Goal: Task Accomplishment & Management: Manage account settings

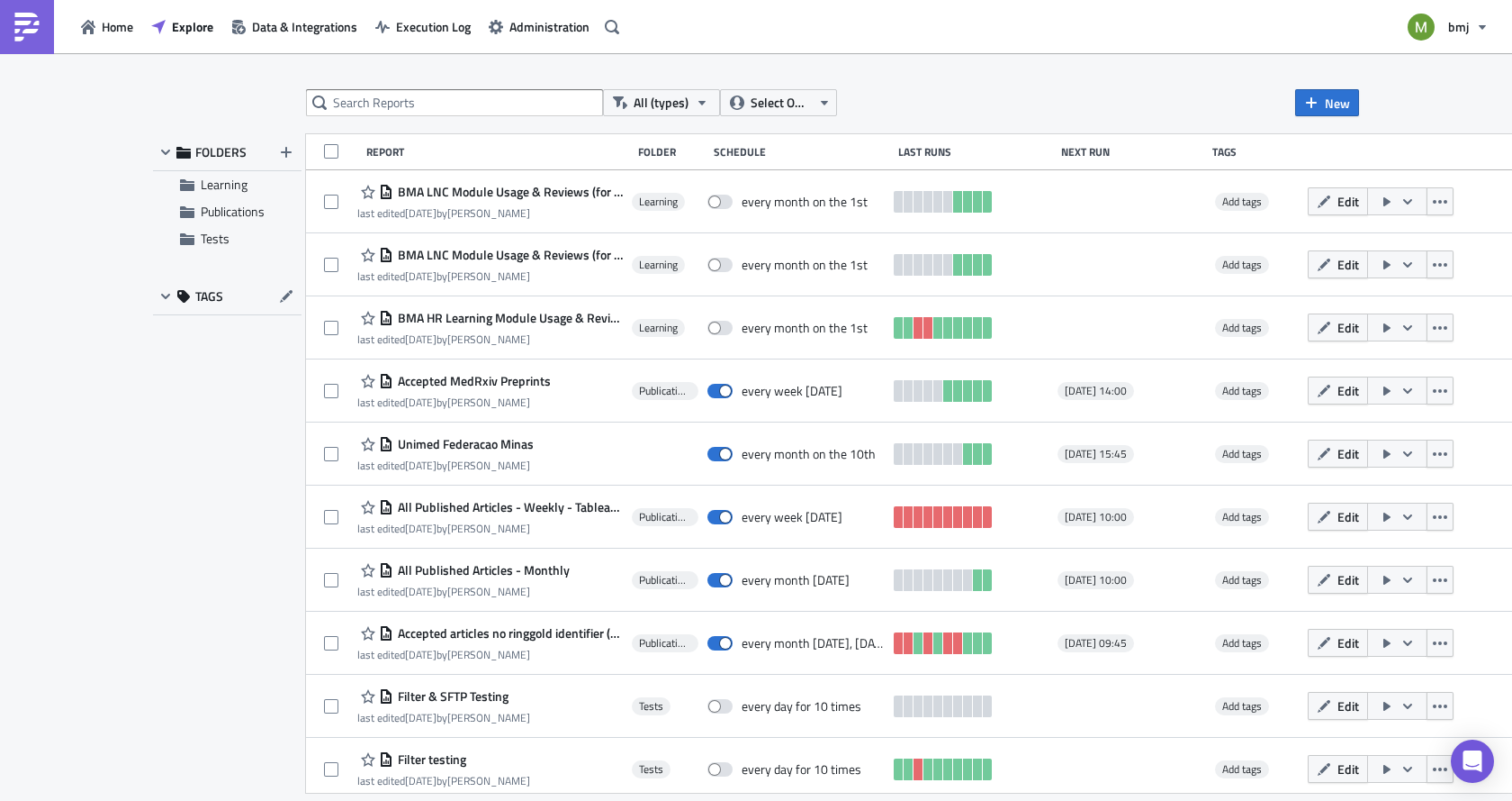
scroll to position [908, 0]
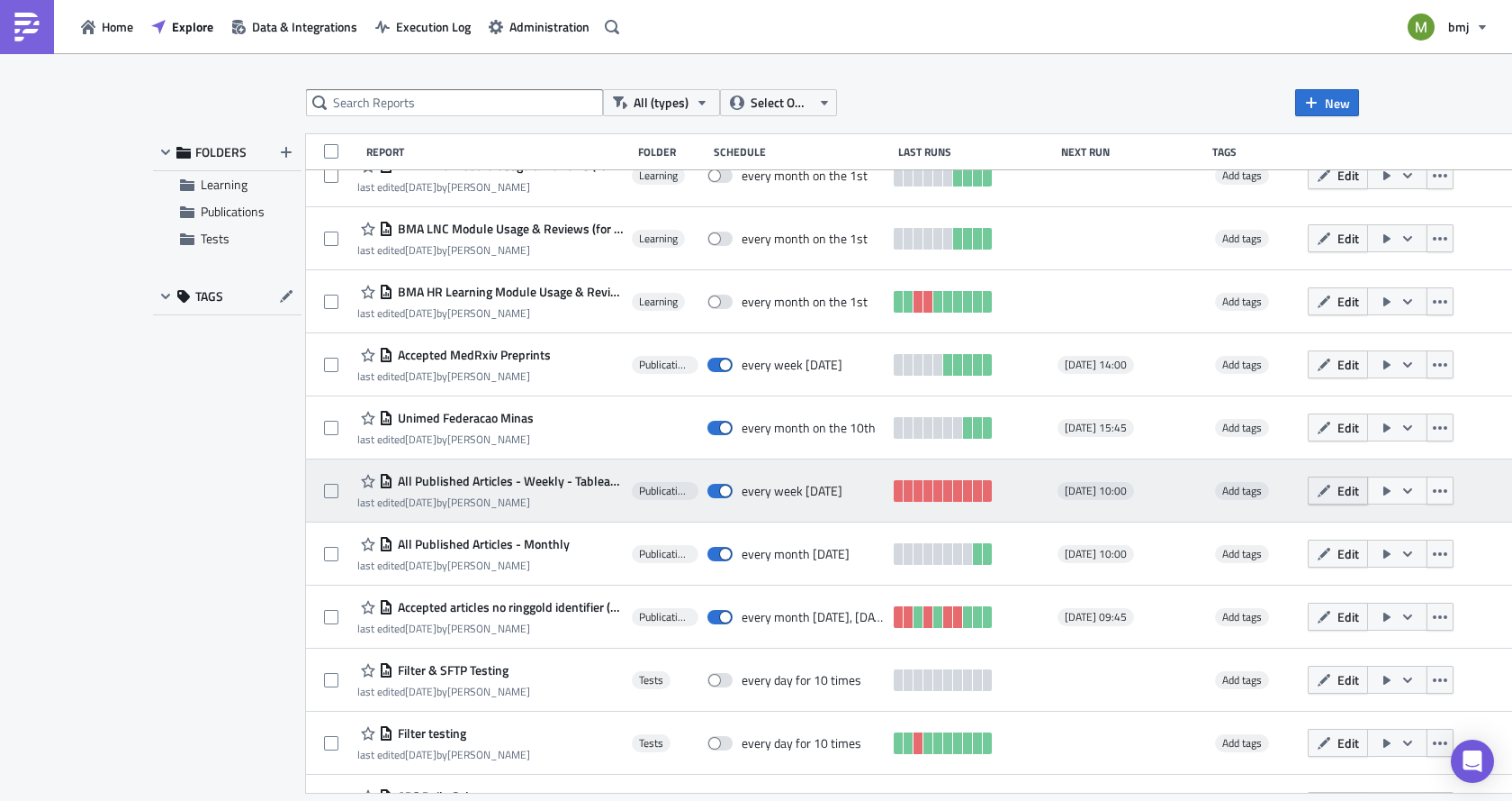
click at [1310, 502] on button "Edit" at bounding box center [1338, 490] width 60 height 28
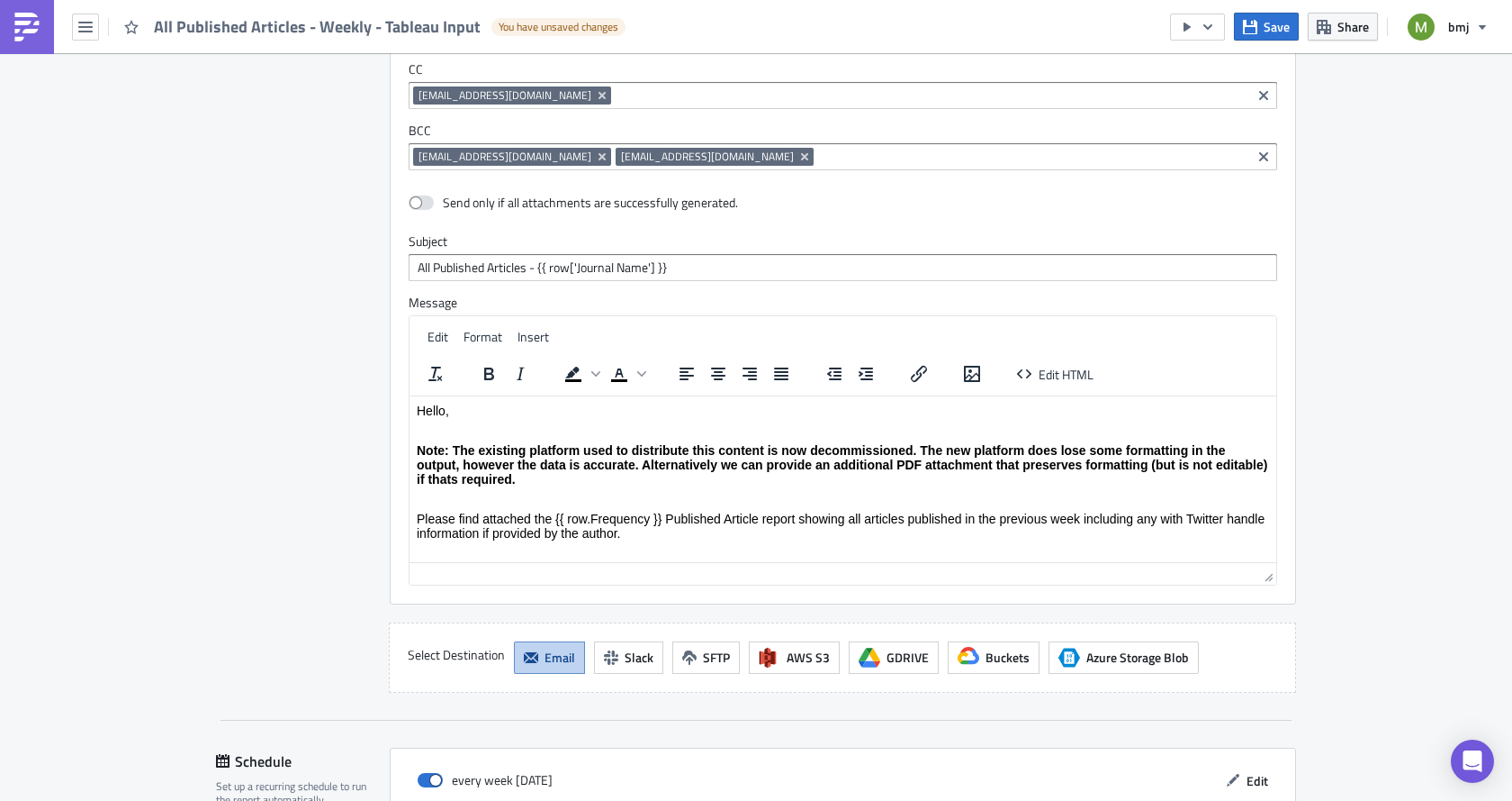
scroll to position [1711, 0]
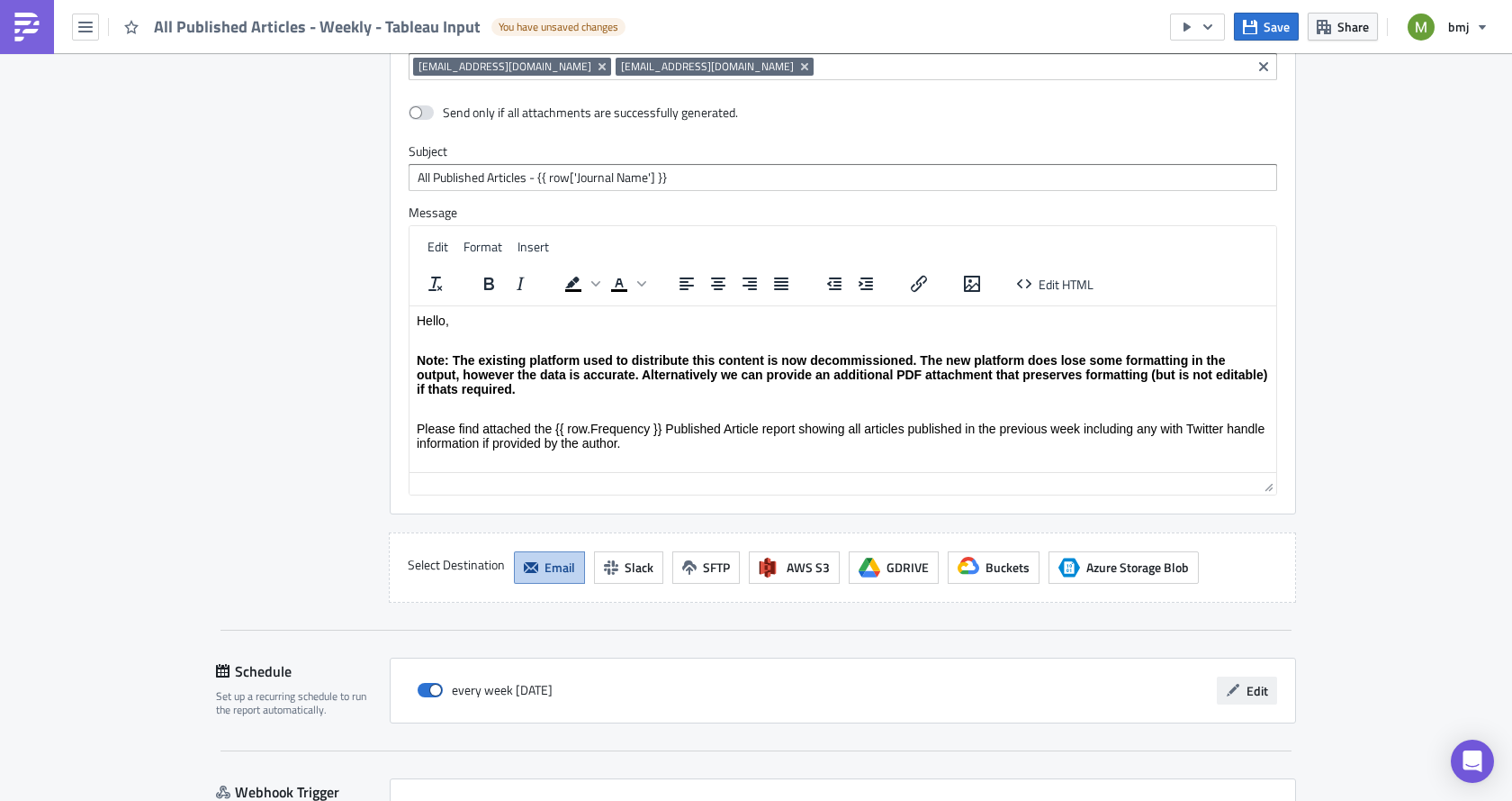
click at [1255, 693] on span "Edit" at bounding box center [1257, 691] width 22 height 19
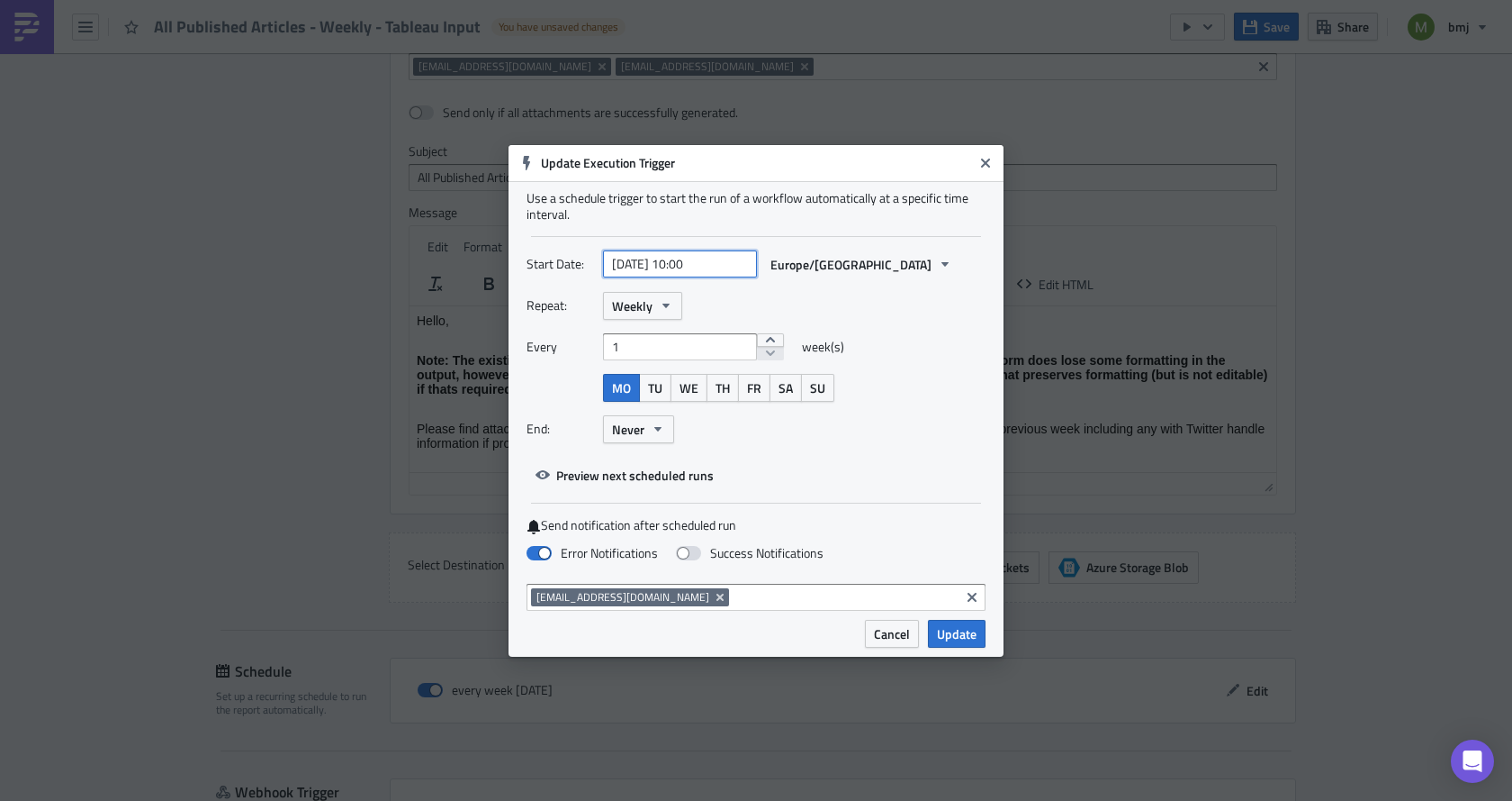
click at [686, 262] on input "[DATE] 10:00" at bounding box center [680, 264] width 154 height 27
select select "6"
select select "2025"
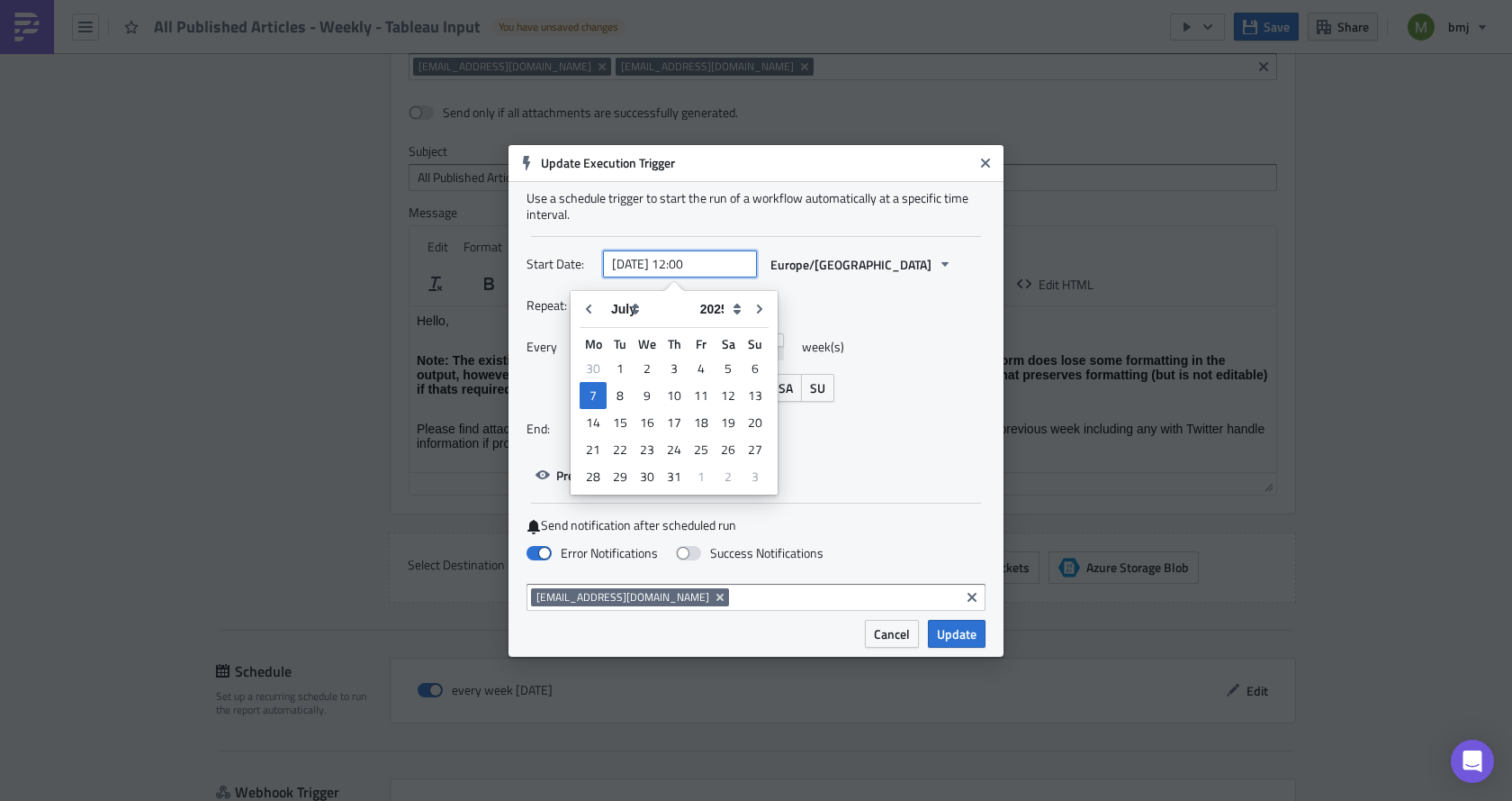
type input "[DATE] 12:00"
click at [902, 459] on div "Start Date: [DATE] 12:00 Europe/[GEOGRAPHIC_DATA] Repeat: Weekly Every 1 week(s…" at bounding box center [756, 369] width 459 height 239
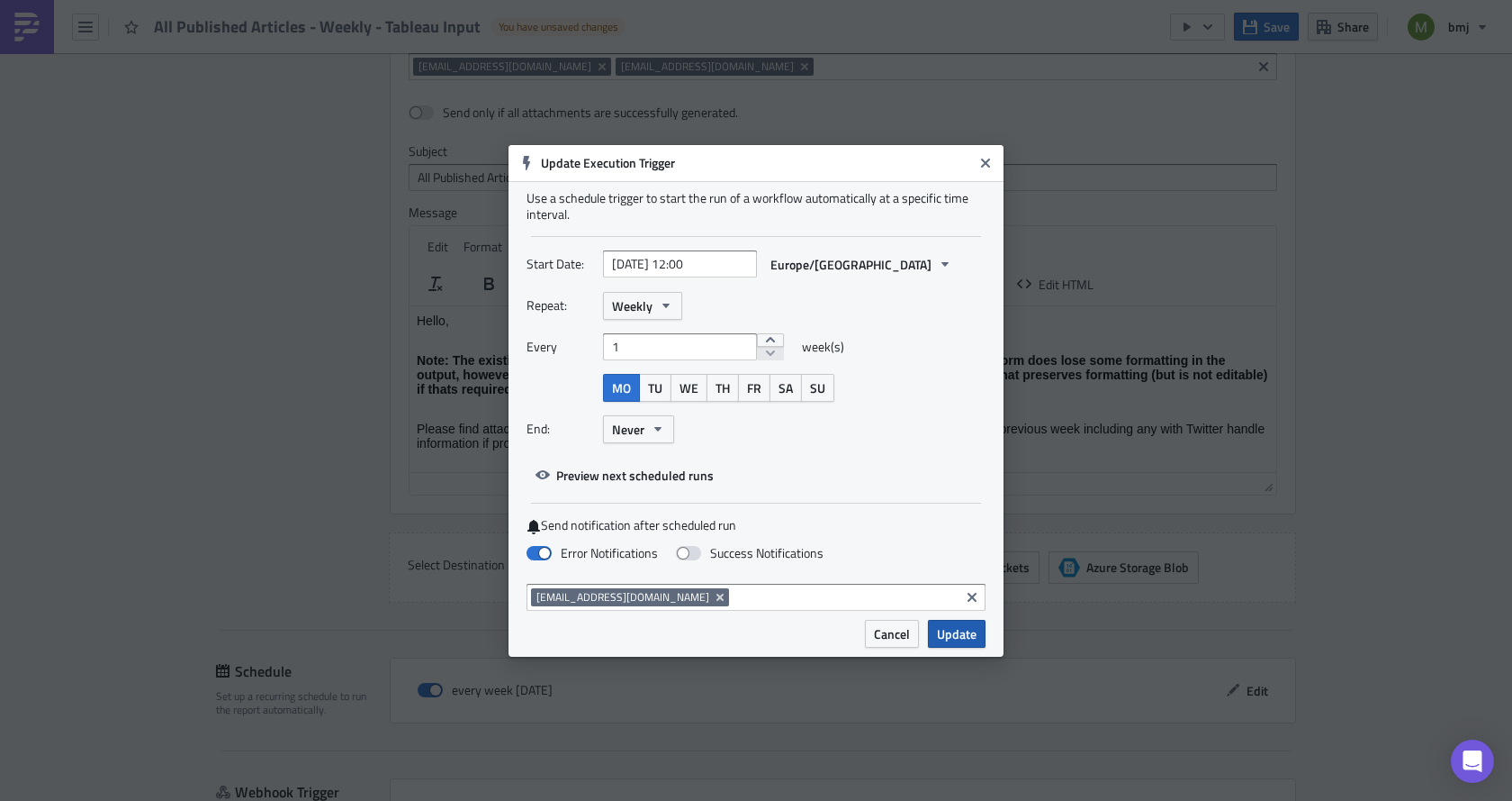
click at [956, 637] on span "Update" at bounding box center [956, 634] width 39 height 19
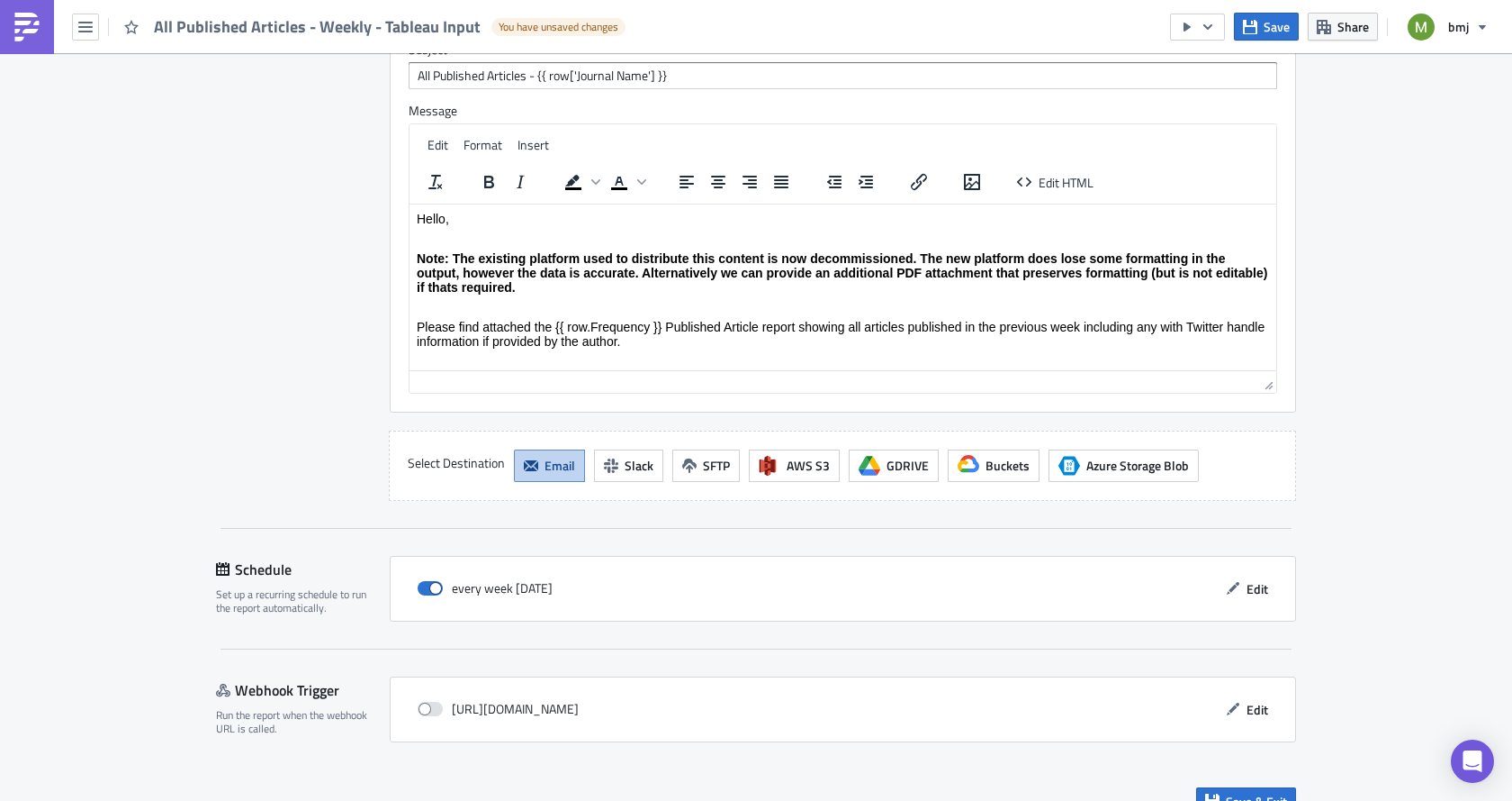
scroll to position [1843, 0]
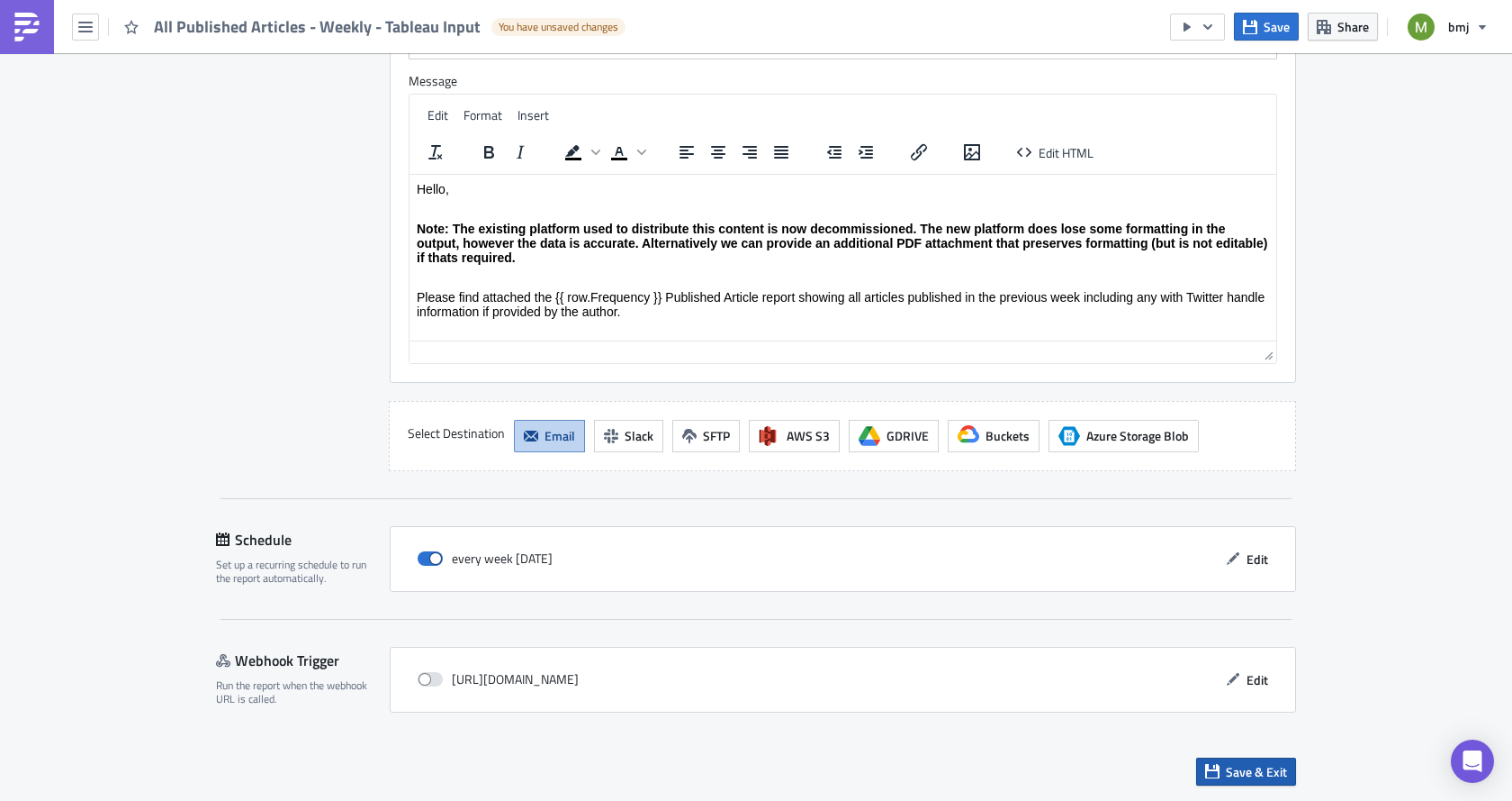
click at [1259, 777] on span "Save & Exit" at bounding box center [1257, 771] width 61 height 19
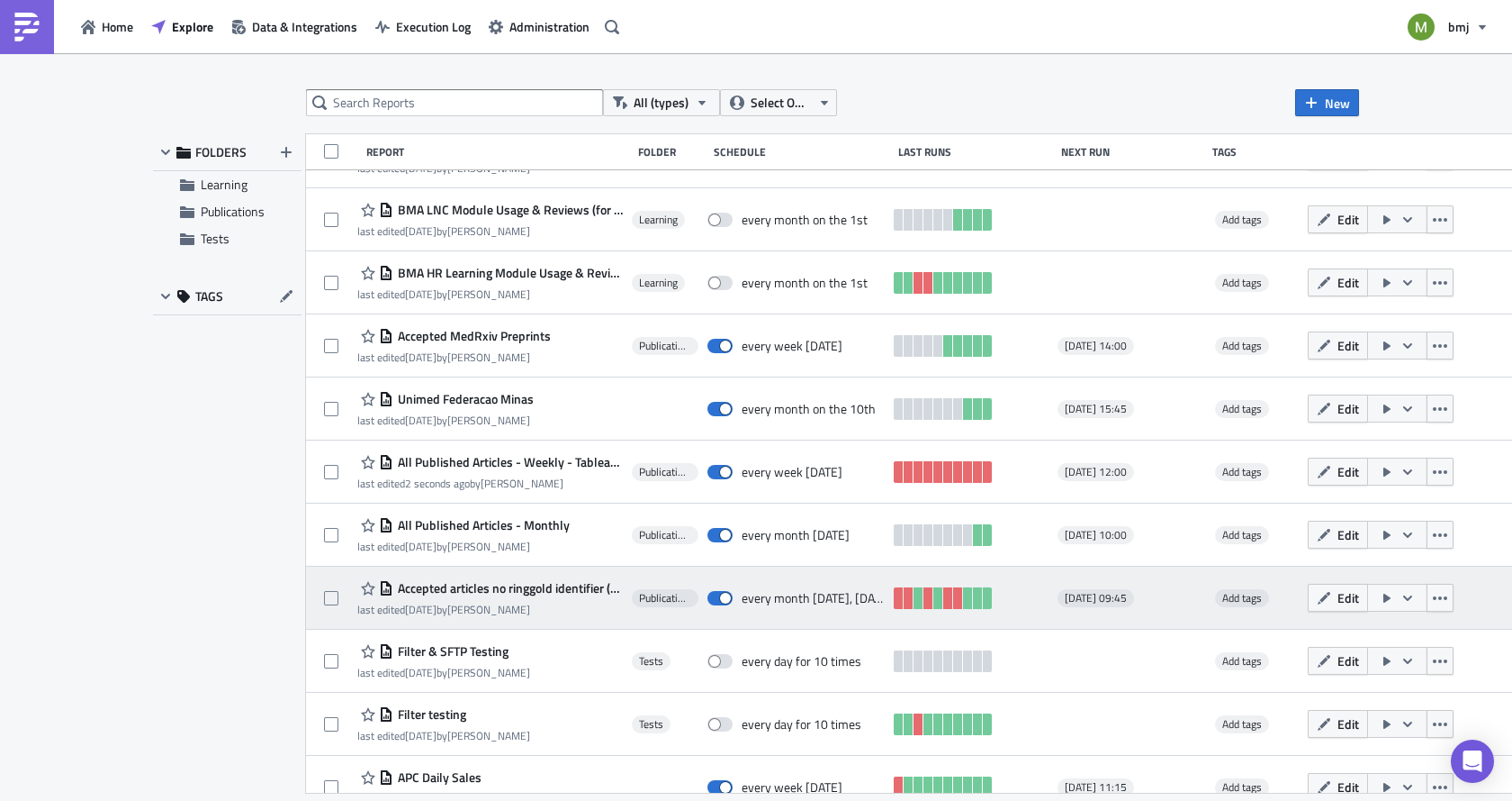
scroll to position [954, 0]
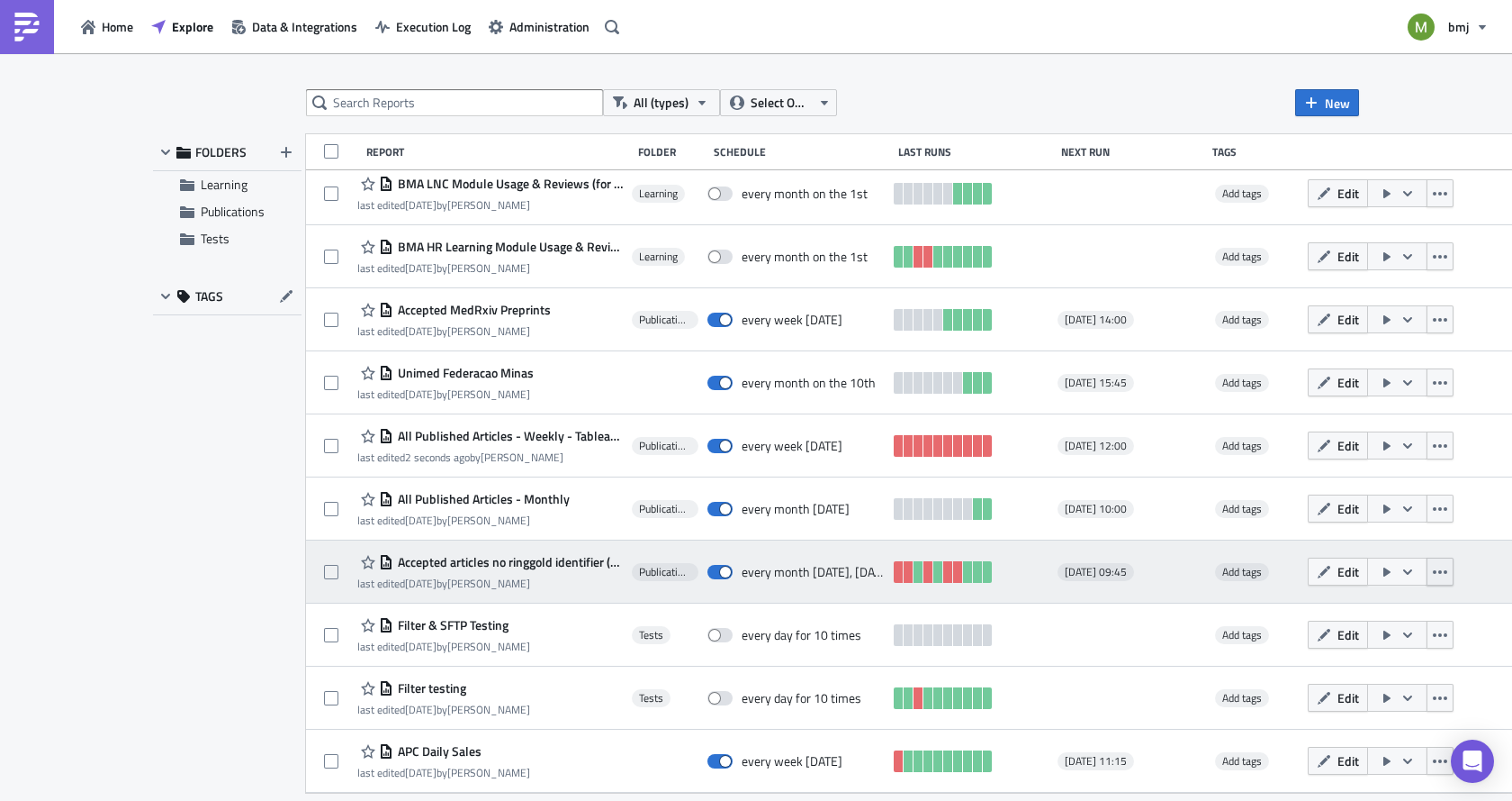
click at [1433, 574] on icon "button" at bounding box center [1440, 572] width 14 height 14
click at [1404, 573] on icon "button" at bounding box center [1407, 571] width 9 height 6
click at [1338, 567] on span "Edit" at bounding box center [1348, 572] width 22 height 19
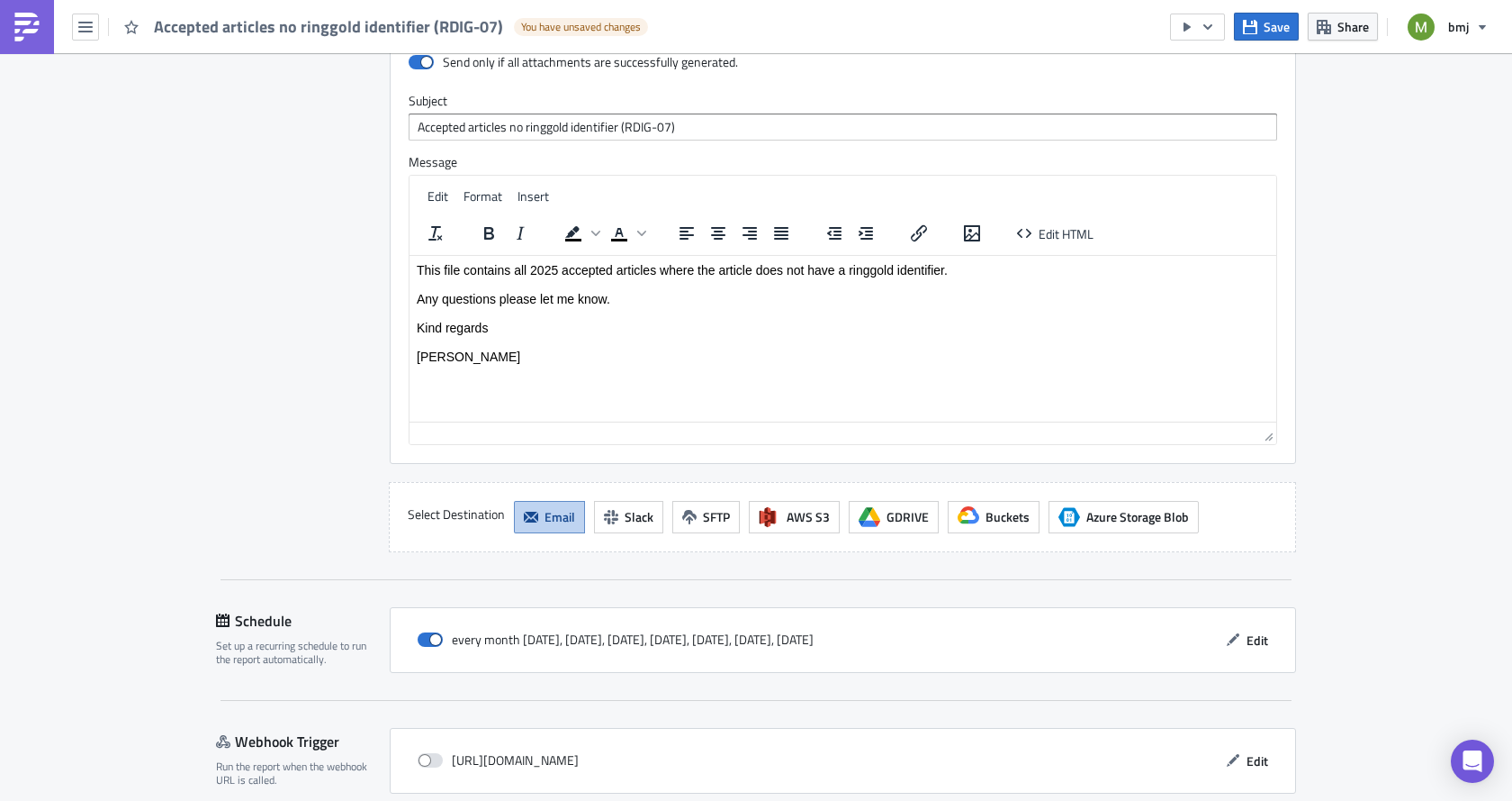
scroll to position [1753, 0]
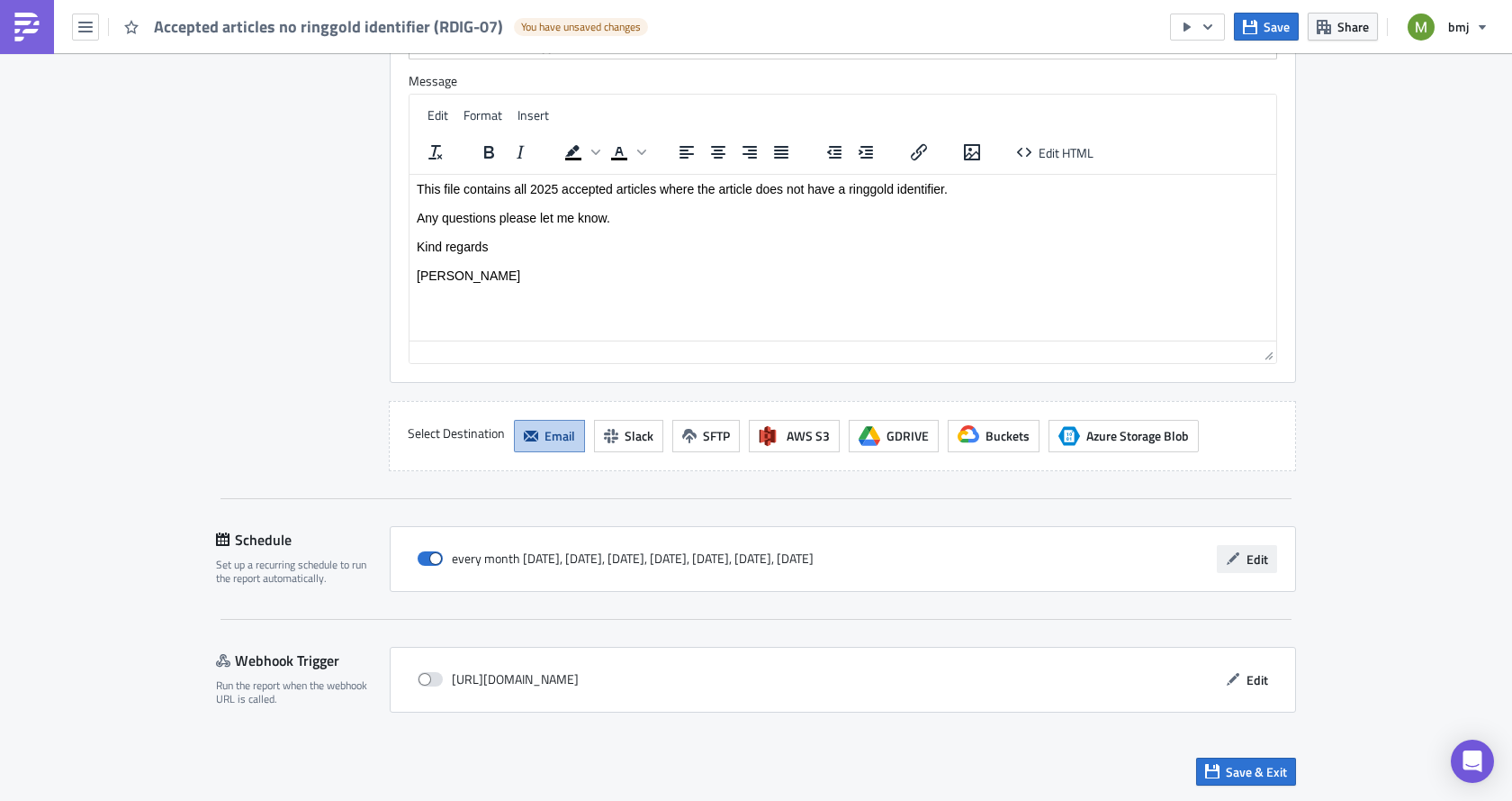
click at [1238, 562] on button "Edit" at bounding box center [1246, 558] width 60 height 28
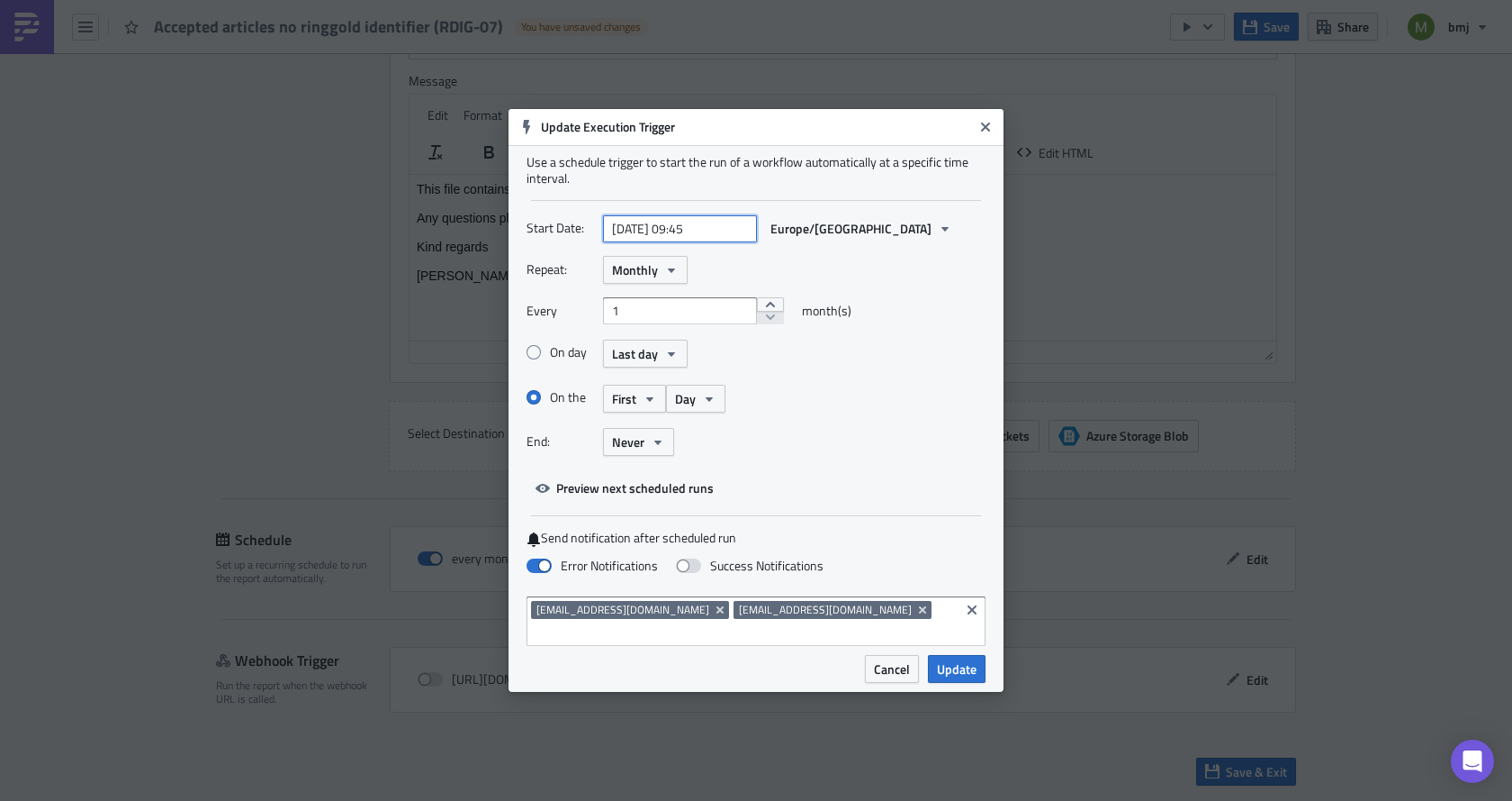
select select "4"
select select "2025"
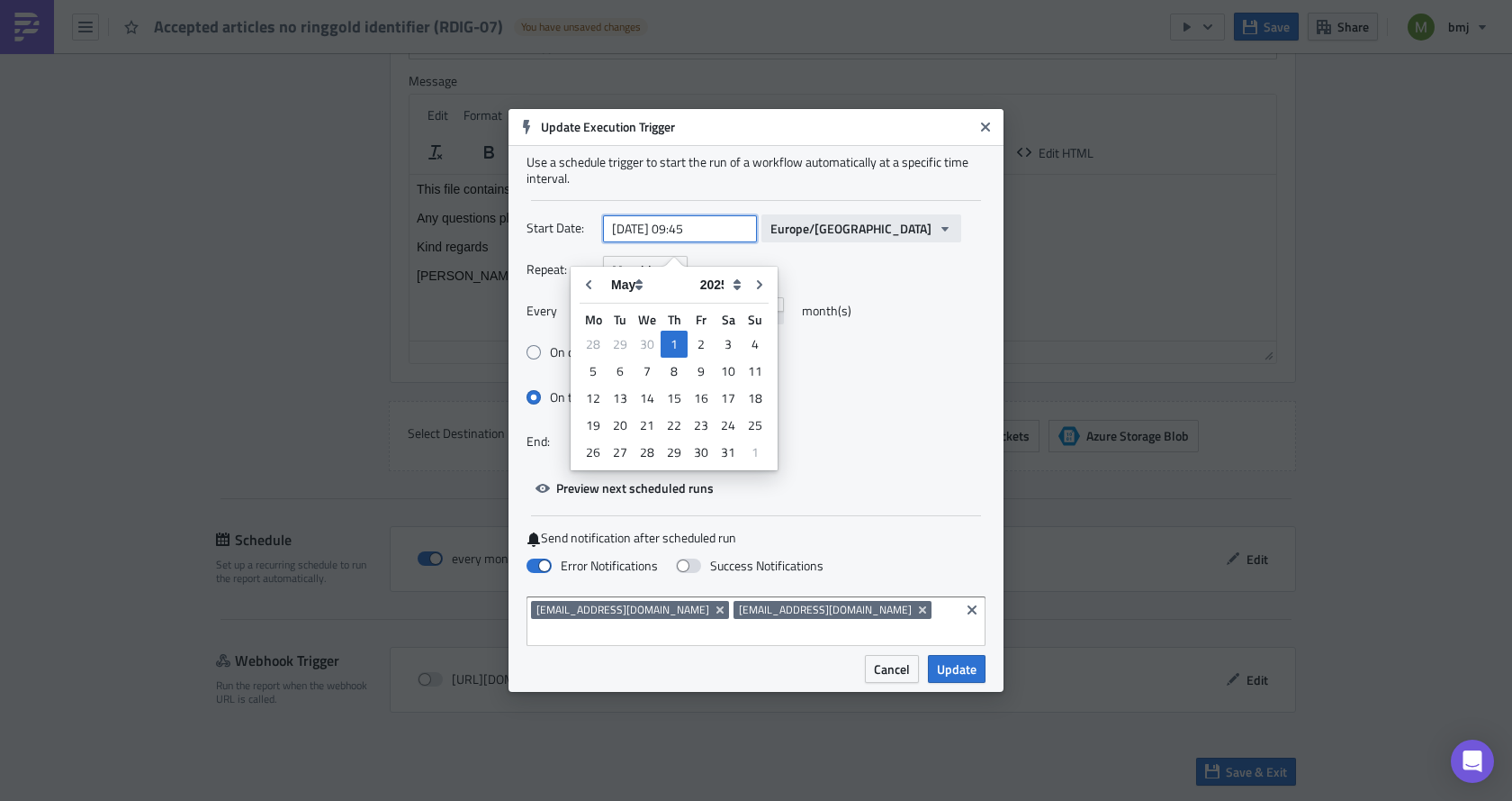
drag, startPoint x: 683, startPoint y: 238, endPoint x: 786, endPoint y: 238, distance: 103.0
click at [786, 238] on div "[DATE] 09:45 [GEOGRAPHIC_DATA]/[GEOGRAPHIC_DATA]" at bounding box center [782, 227] width 359 height 28
type input "[DATE] 09:45"
click at [953, 441] on div "End: Never" at bounding box center [756, 441] width 459 height 28
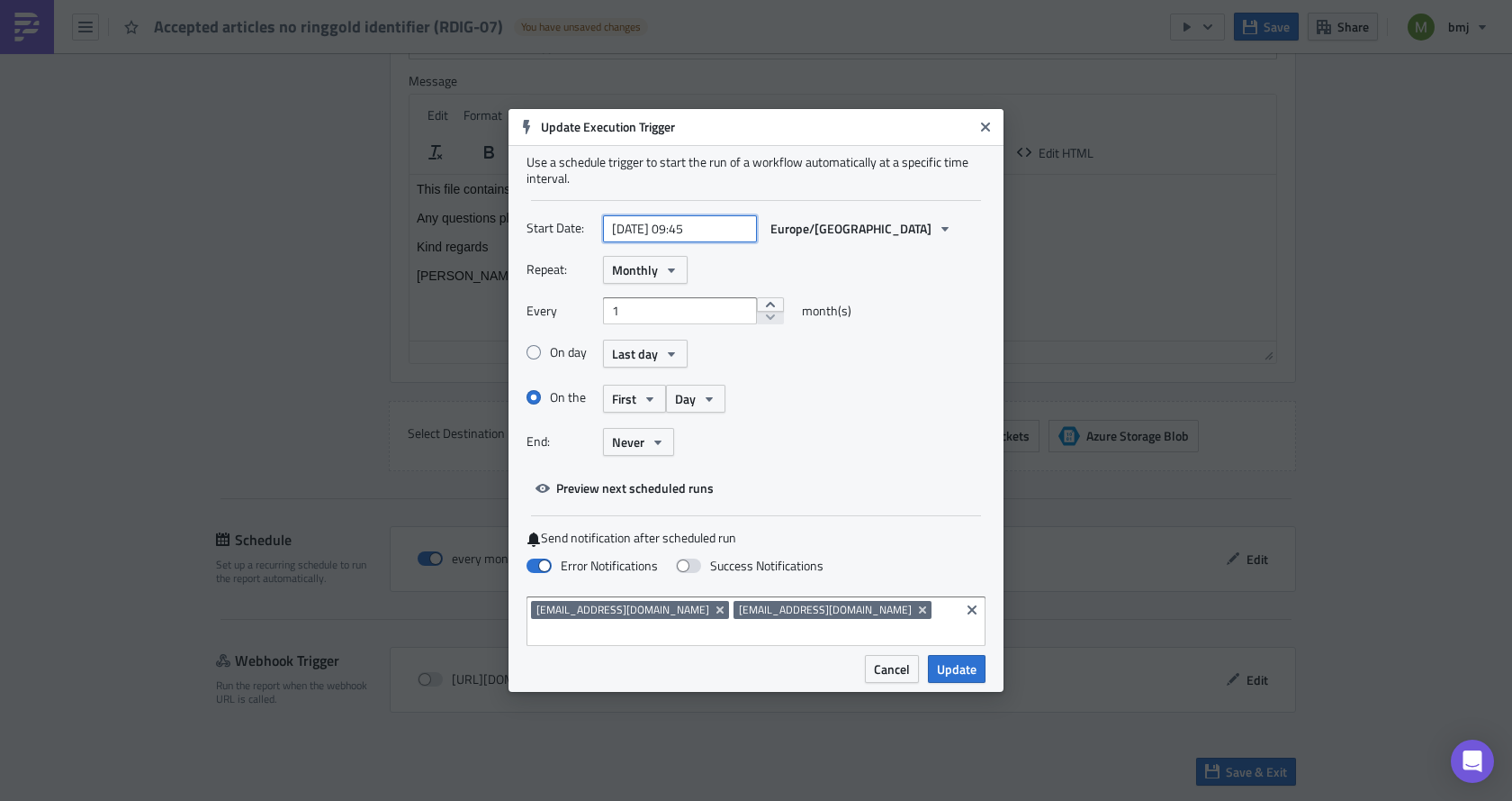
click at [699, 243] on input "[DATE] 09:45" at bounding box center [680, 228] width 154 height 27
select select "4"
select select "2025"
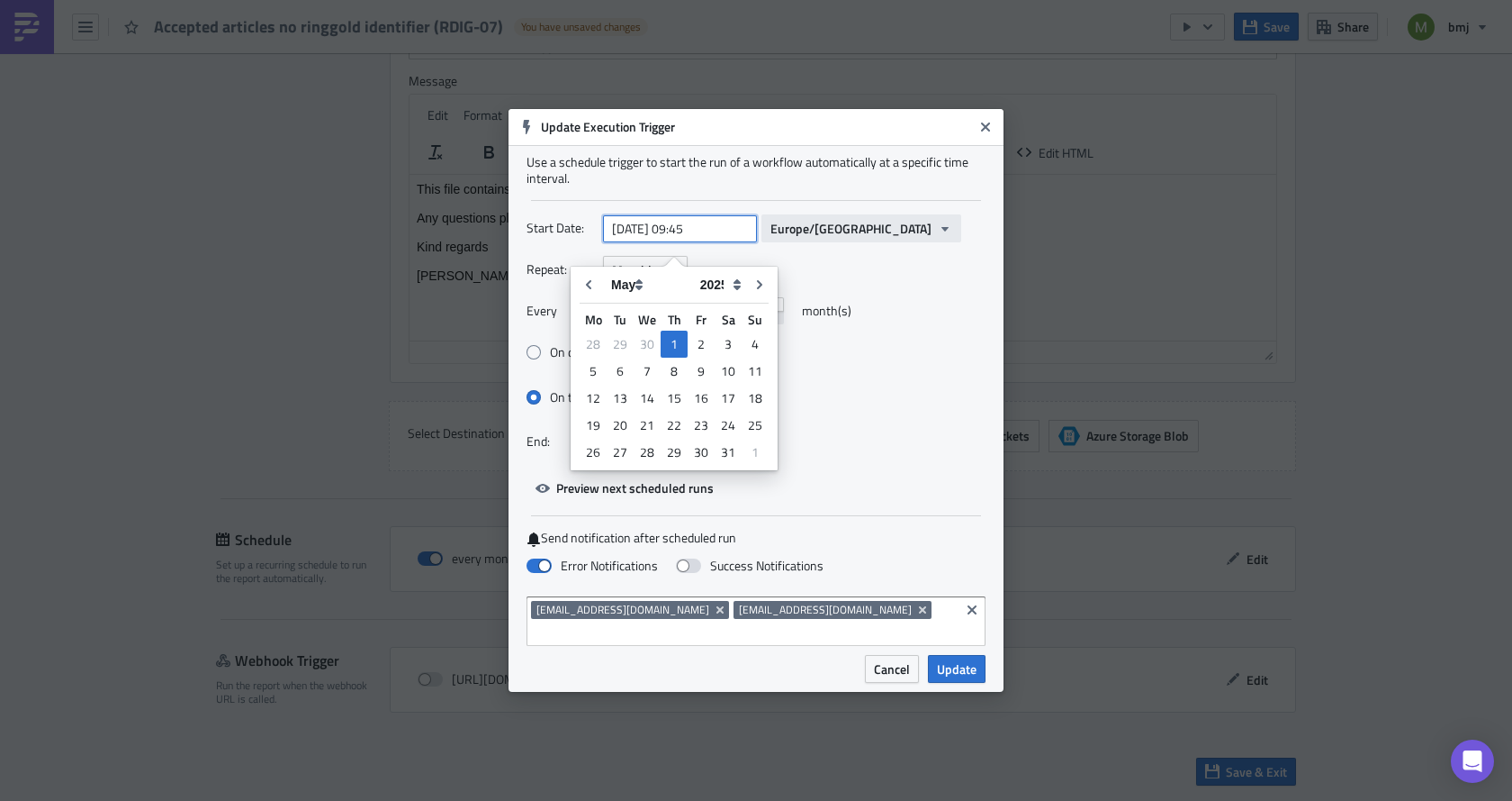
drag, startPoint x: 684, startPoint y: 238, endPoint x: 829, endPoint y: 237, distance: 145.0
click at [829, 237] on div "[DATE] 09:45 [GEOGRAPHIC_DATA]/[GEOGRAPHIC_DATA]" at bounding box center [782, 227] width 359 height 28
type input "[DATE] 11:00"
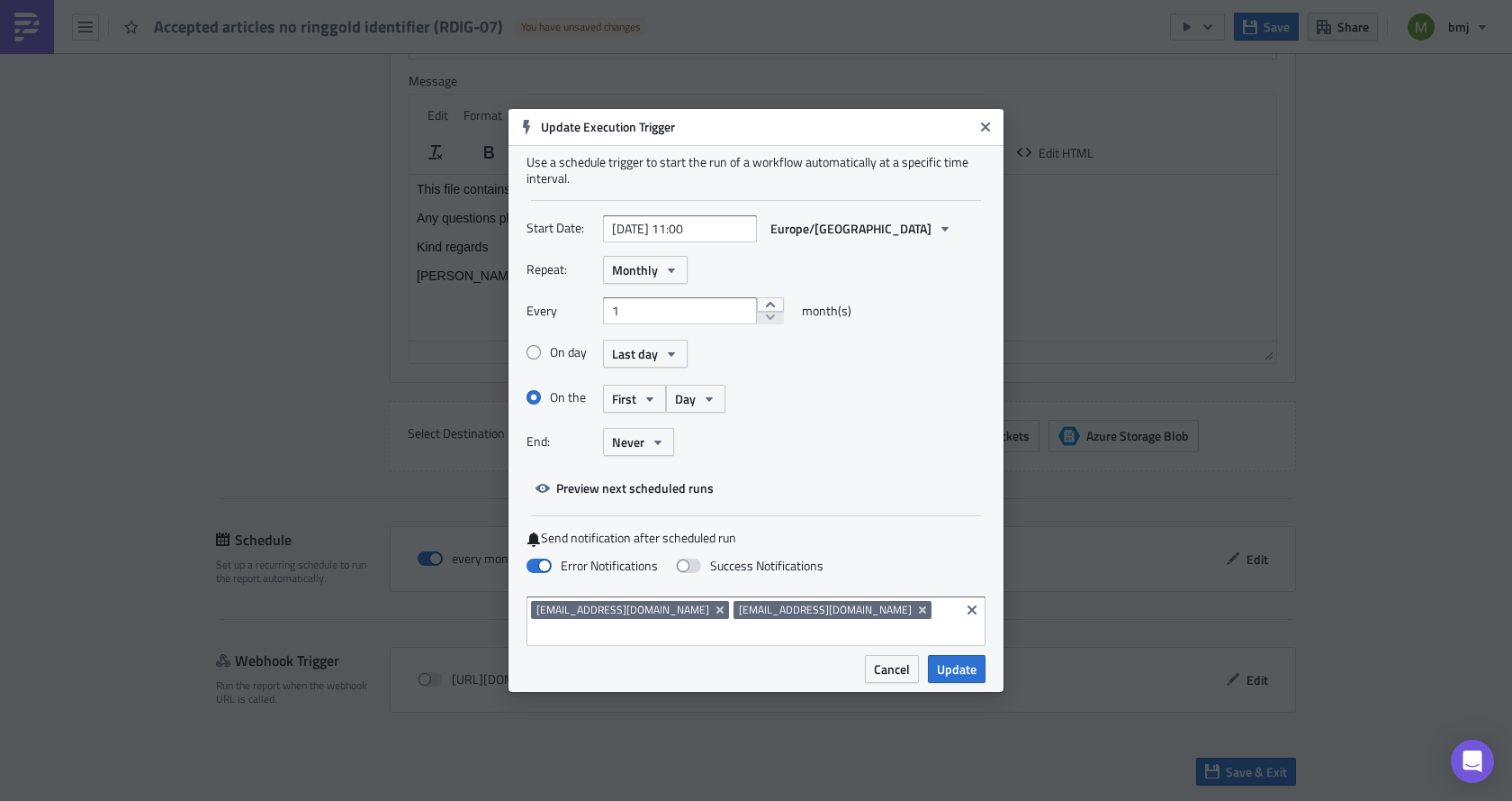
click at [988, 381] on div "Use a schedule trigger to start the run of a workflow automatically at a specif…" at bounding box center [756, 399] width 495 height 509
click at [916, 617] on icon "Remove Tag" at bounding box center [922, 609] width 14 height 14
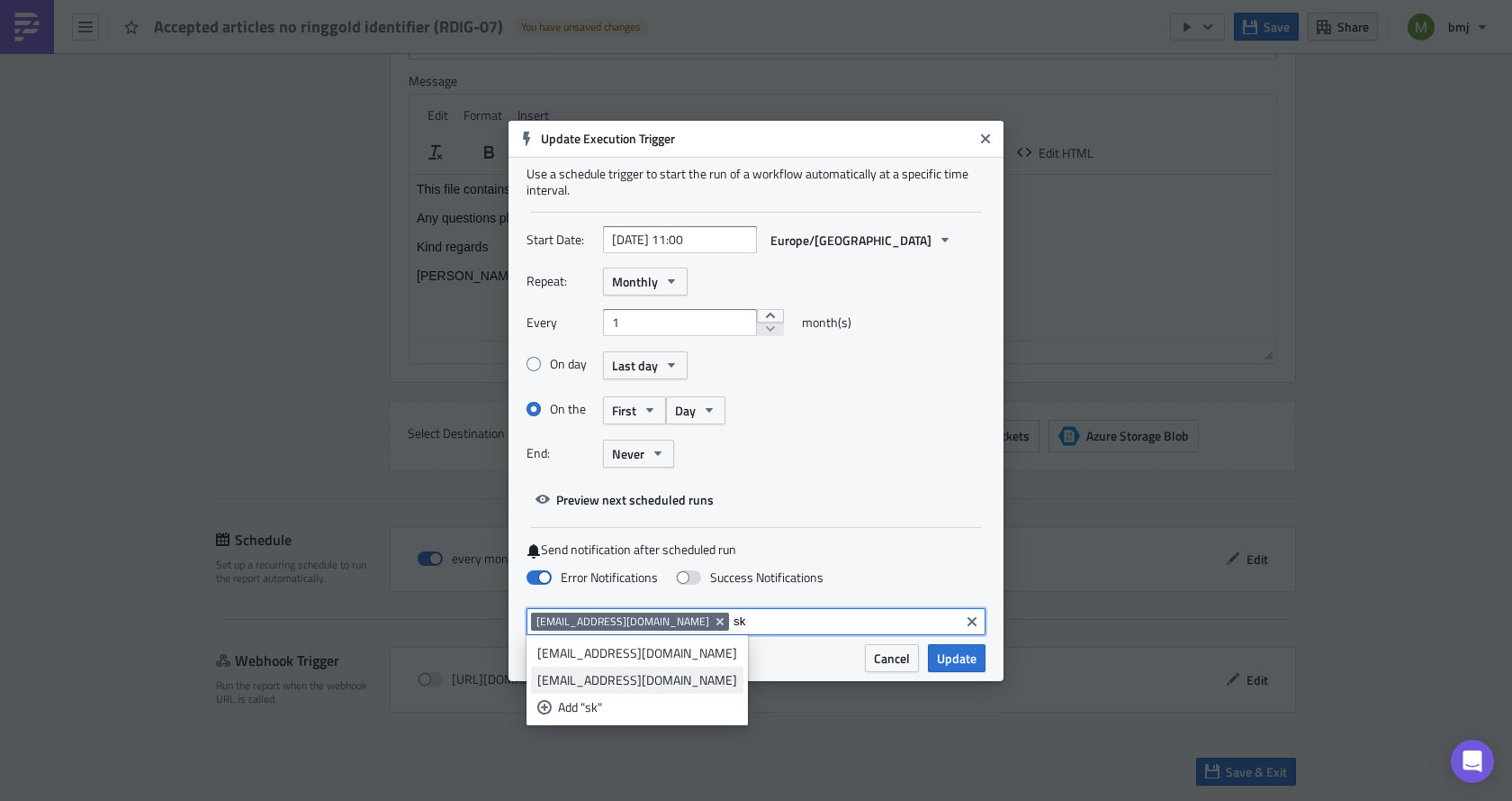
type input "sk"
click at [596, 678] on div "[EMAIL_ADDRESS][DOMAIN_NAME]" at bounding box center [637, 679] width 199 height 18
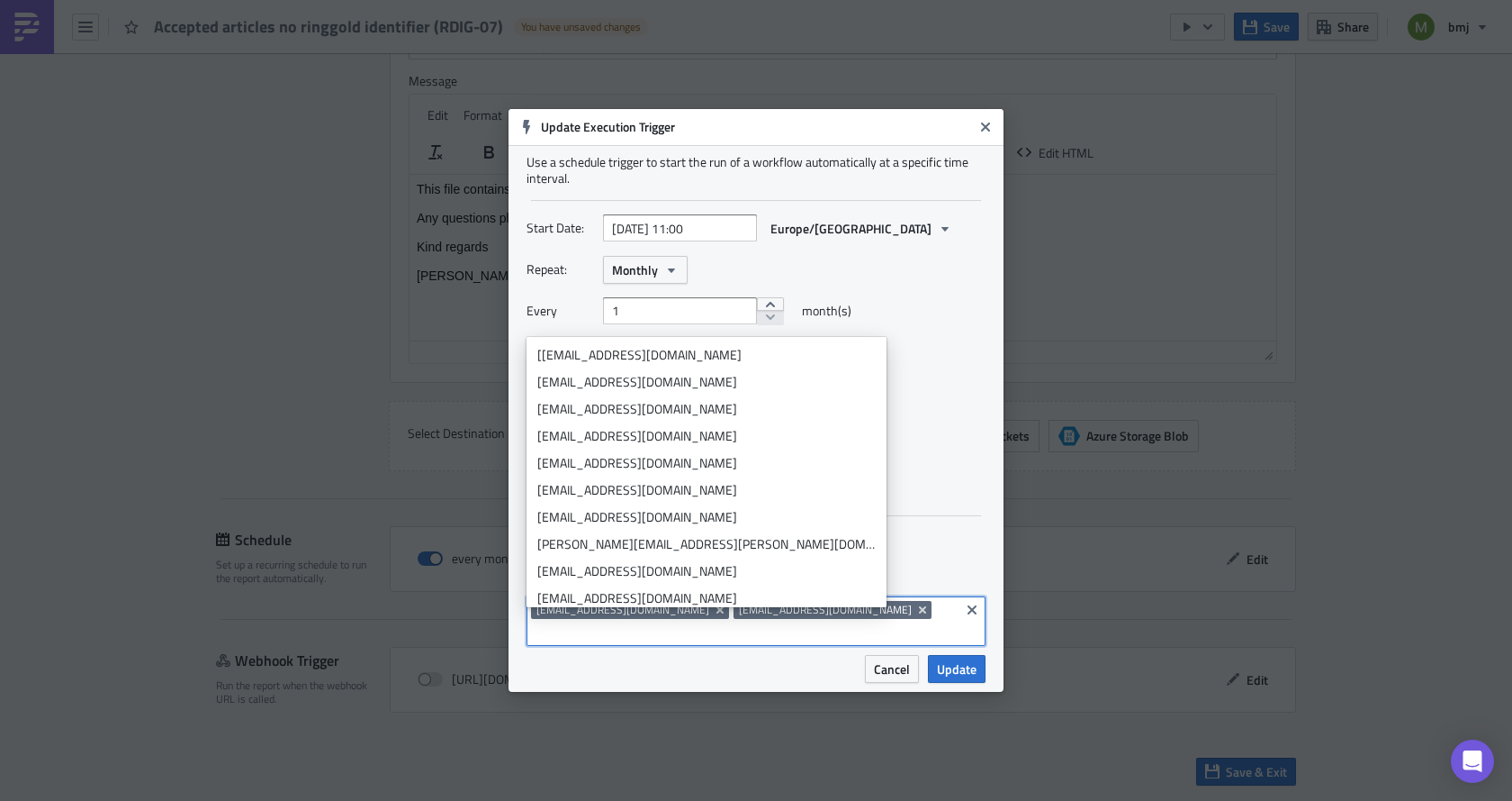
click at [762, 655] on div "Cancel Update" at bounding box center [871, 669] width 229 height 28
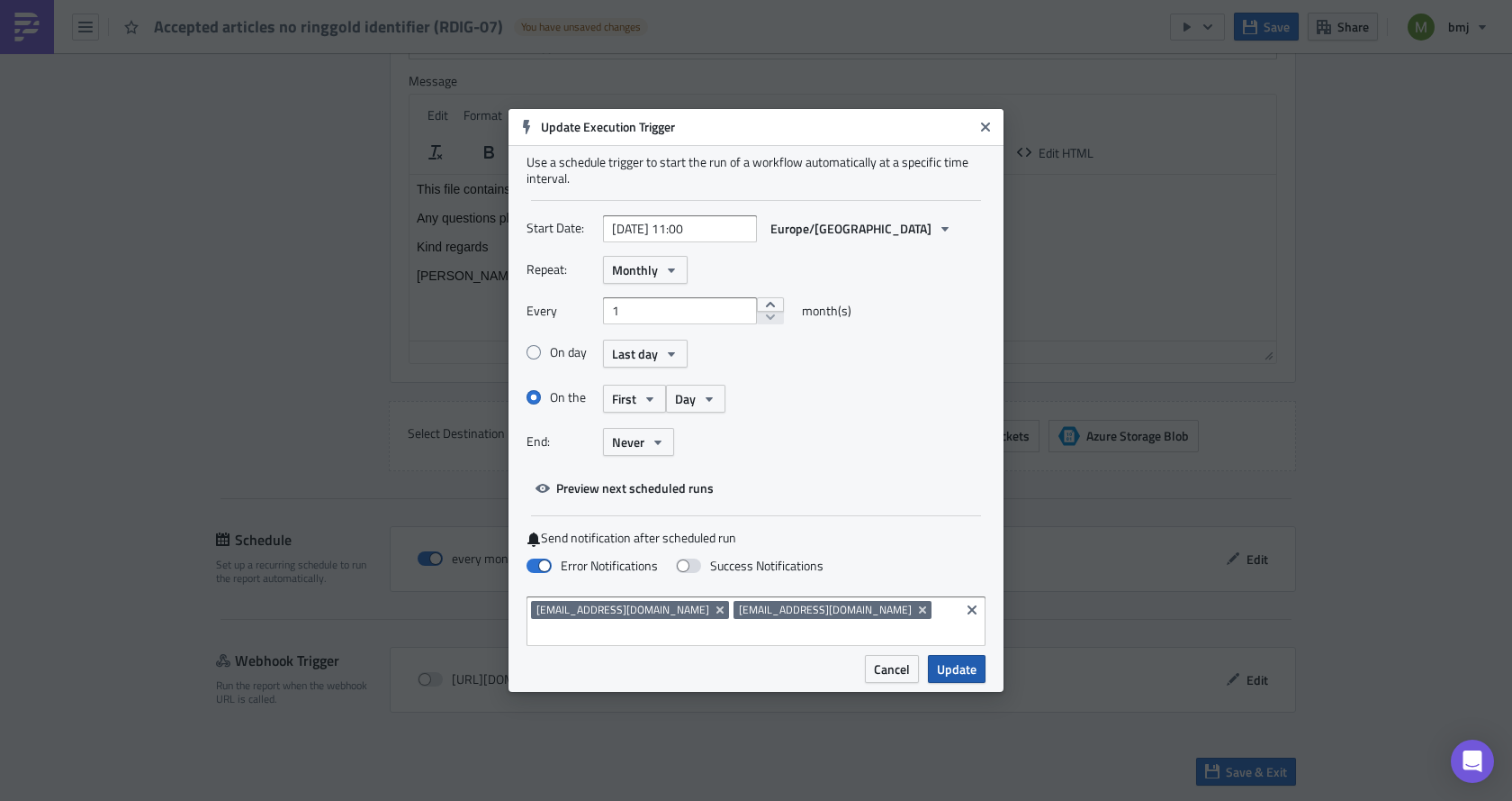
click at [975, 659] on span "Update" at bounding box center [956, 669] width 39 height 19
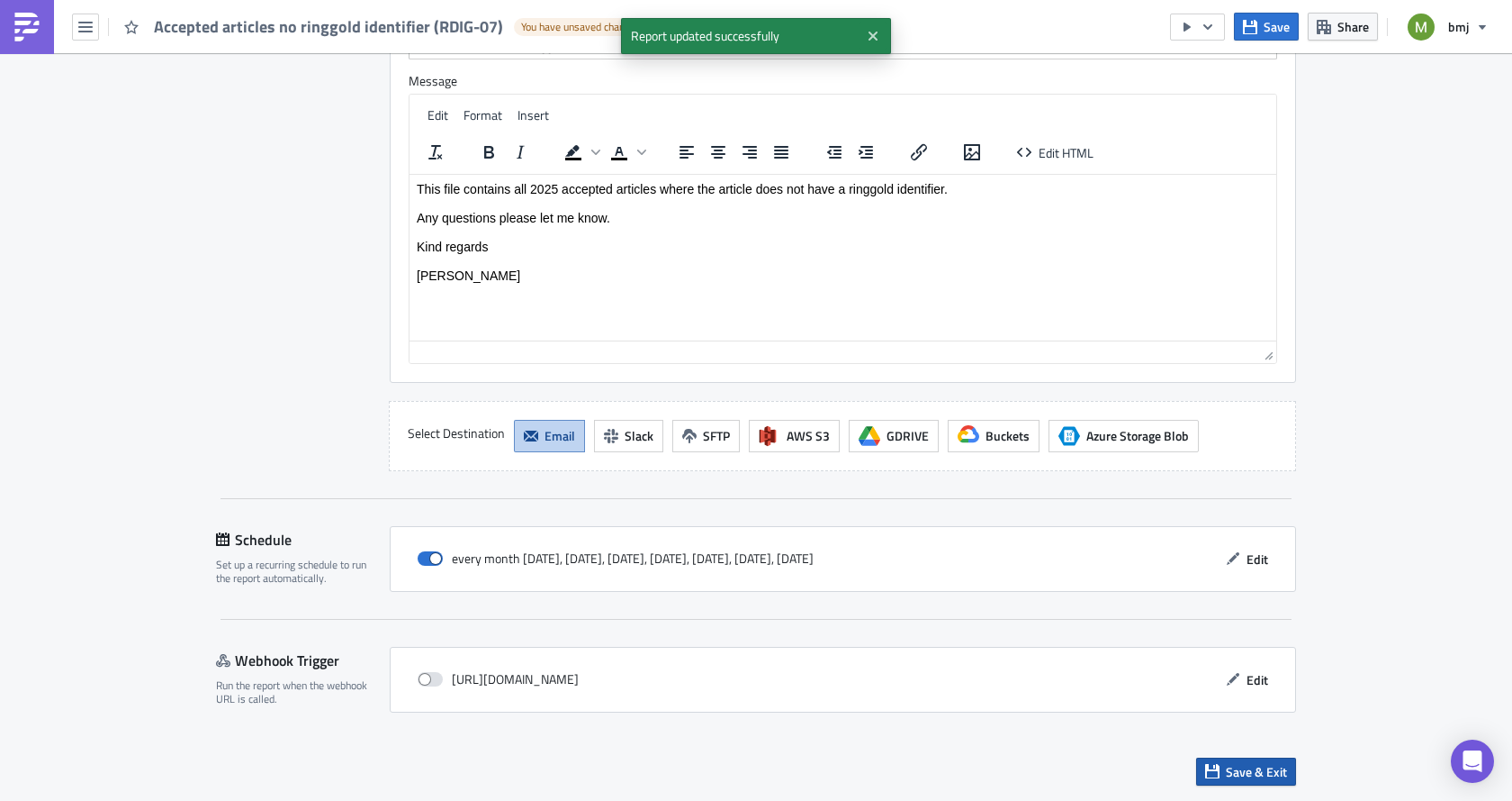
click at [1228, 769] on span "Save & Exit" at bounding box center [1257, 771] width 61 height 19
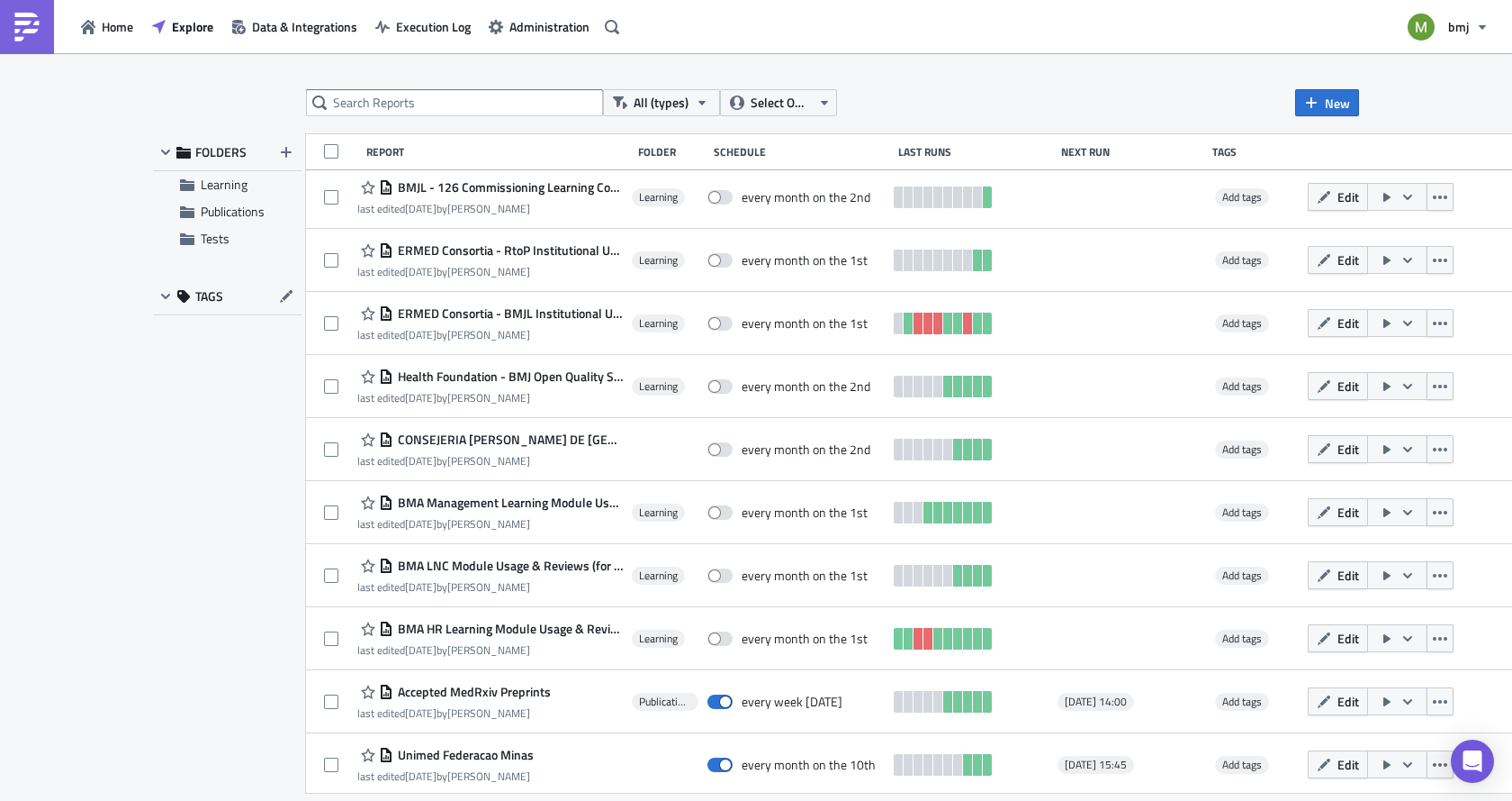
scroll to position [413, 0]
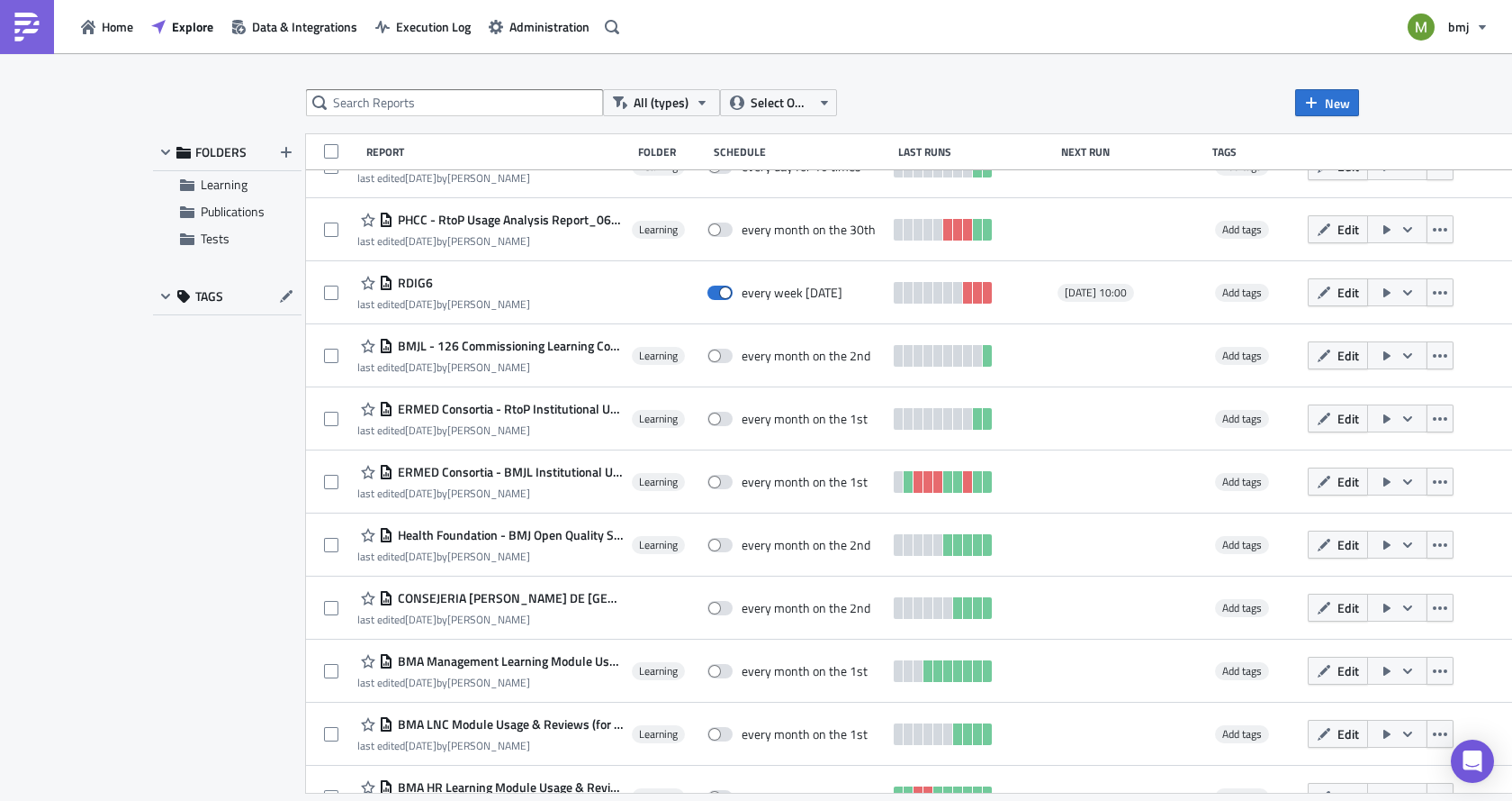
click at [1338, 297] on span "Edit" at bounding box center [1348, 293] width 22 height 19
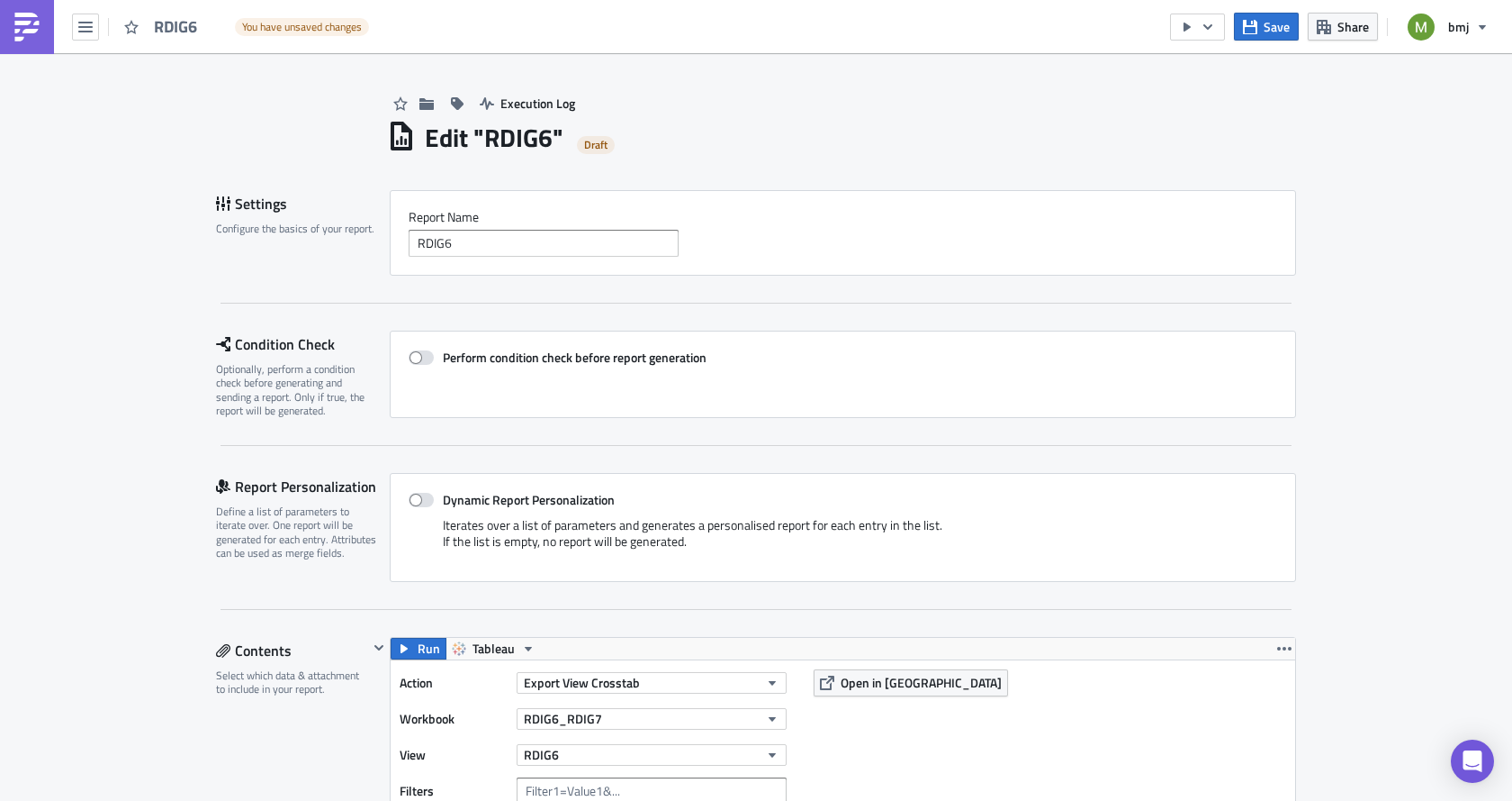
click at [1059, 546] on div "Iterates over a list of parameters and generates a personalised report for each…" at bounding box center [843, 540] width 869 height 46
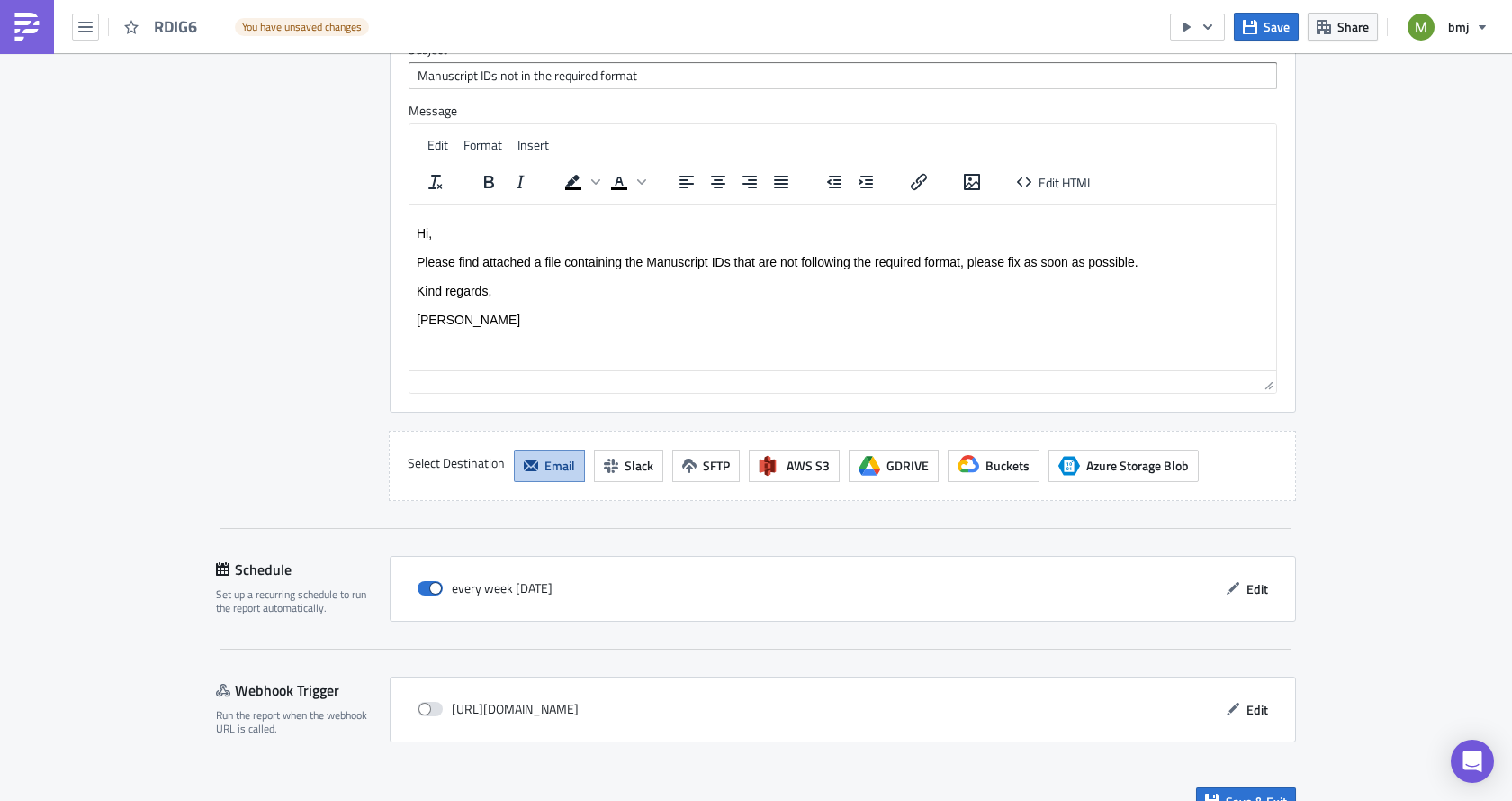
scroll to position [1563, 0]
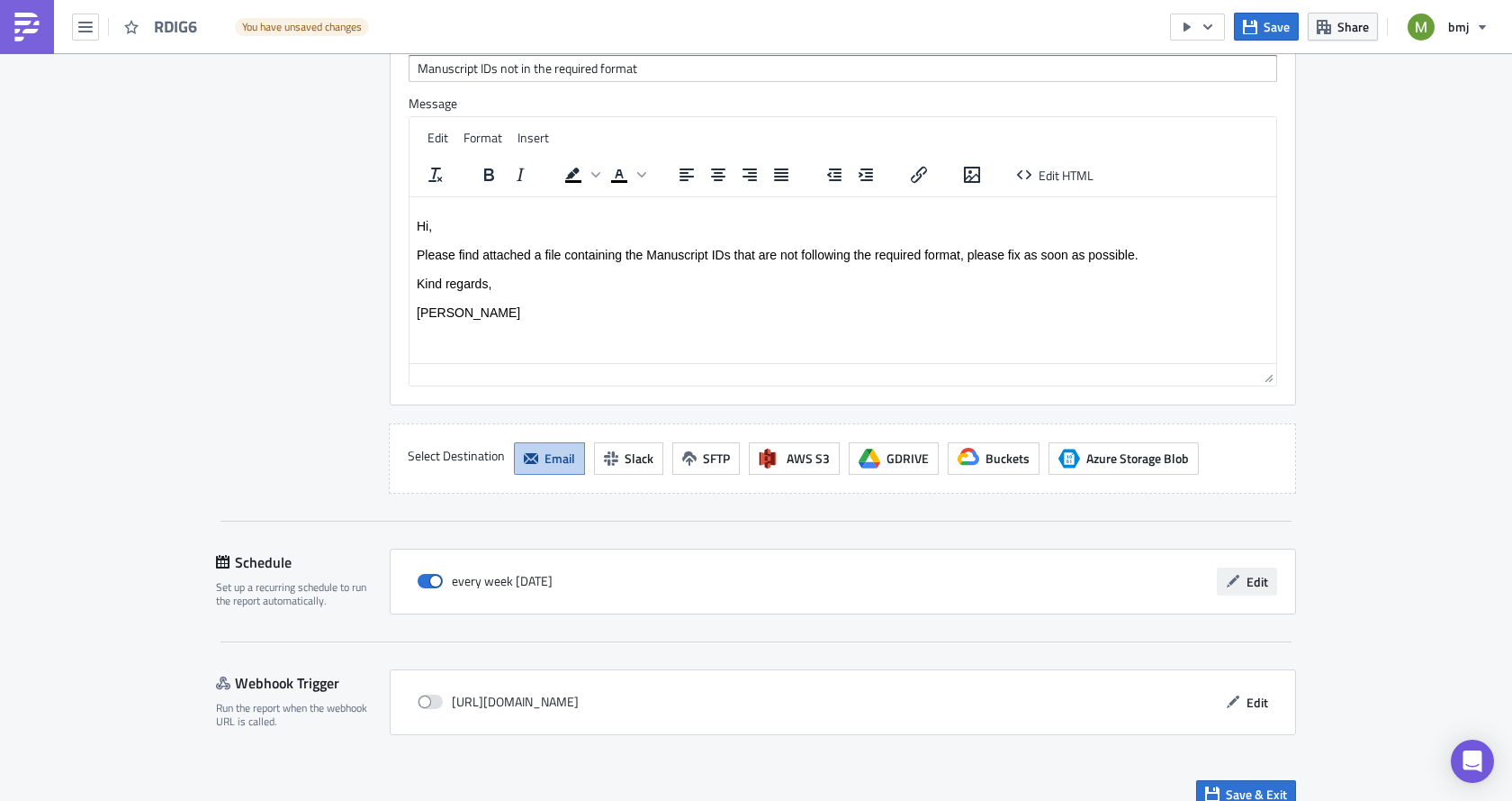
click at [1232, 574] on icon "button" at bounding box center [1233, 580] width 14 height 14
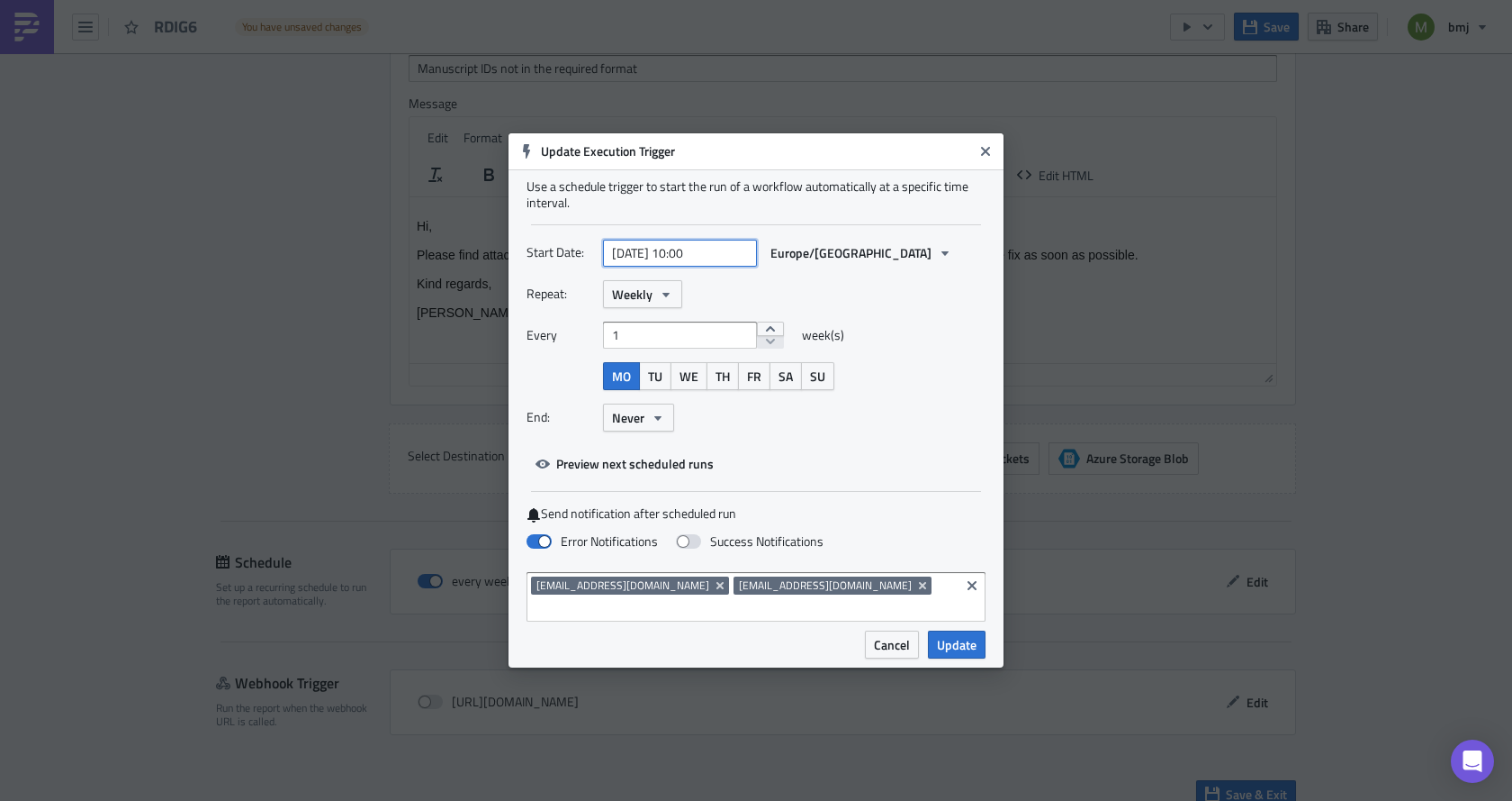
click at [689, 261] on input "[DATE] 10:00" at bounding box center [680, 253] width 154 height 27
select select "7"
select select "2025"
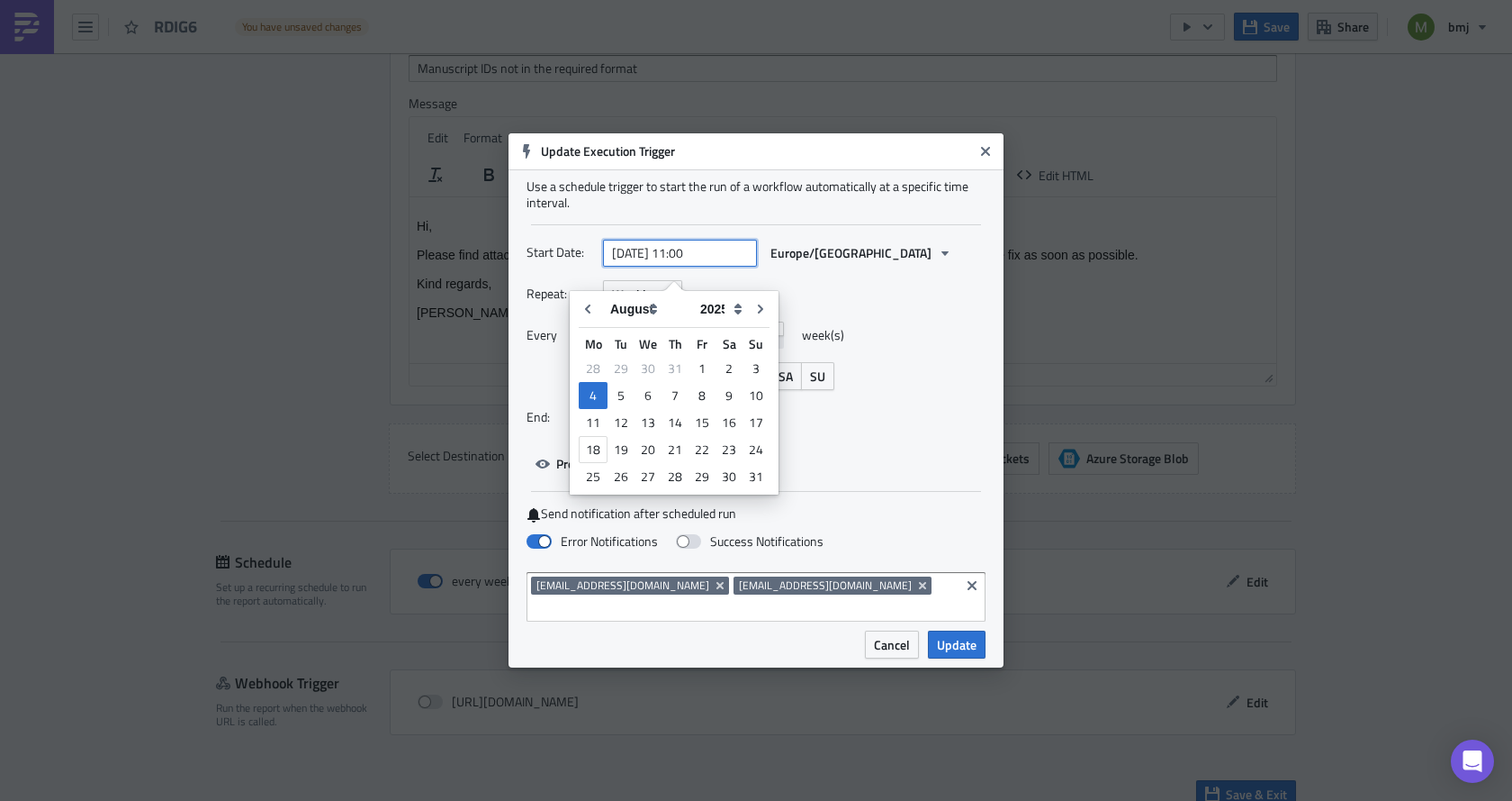
type input "[DATE] 11:00"
click at [897, 308] on div "Repeat: Weekly" at bounding box center [756, 294] width 459 height 28
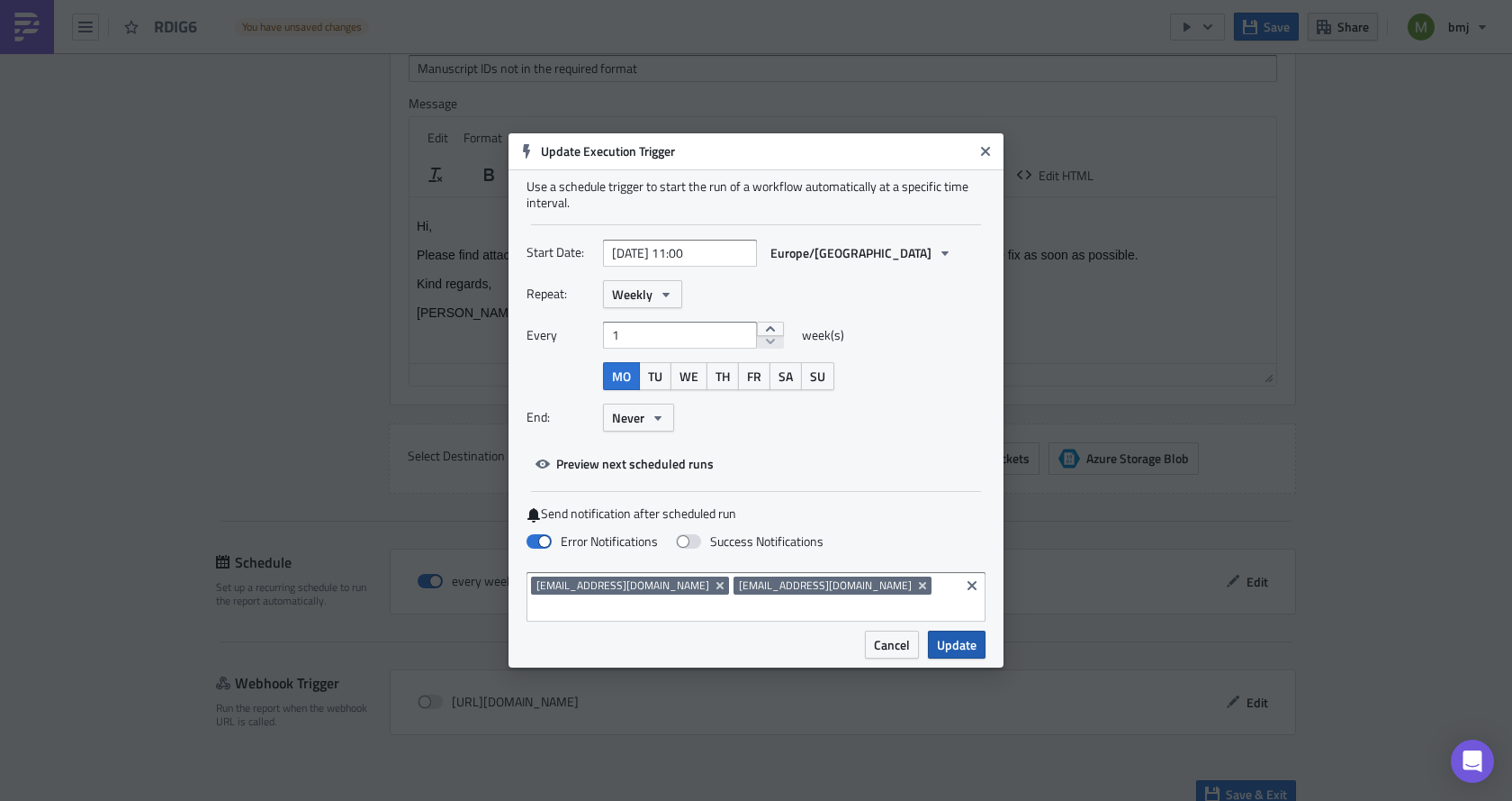
click at [950, 635] on span "Update" at bounding box center [956, 645] width 39 height 19
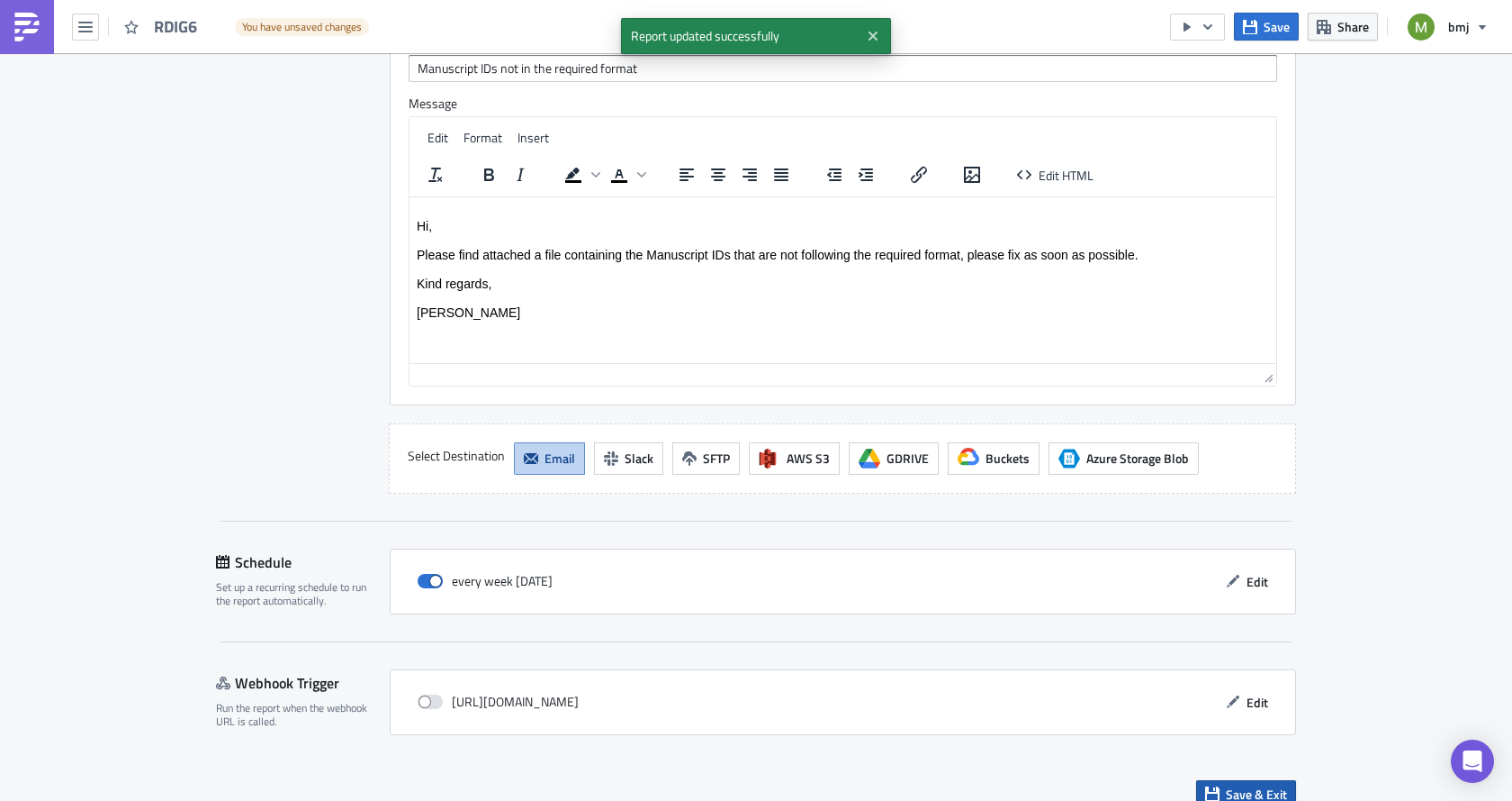
click at [1279, 783] on button "Save & Exit" at bounding box center [1246, 793] width 100 height 28
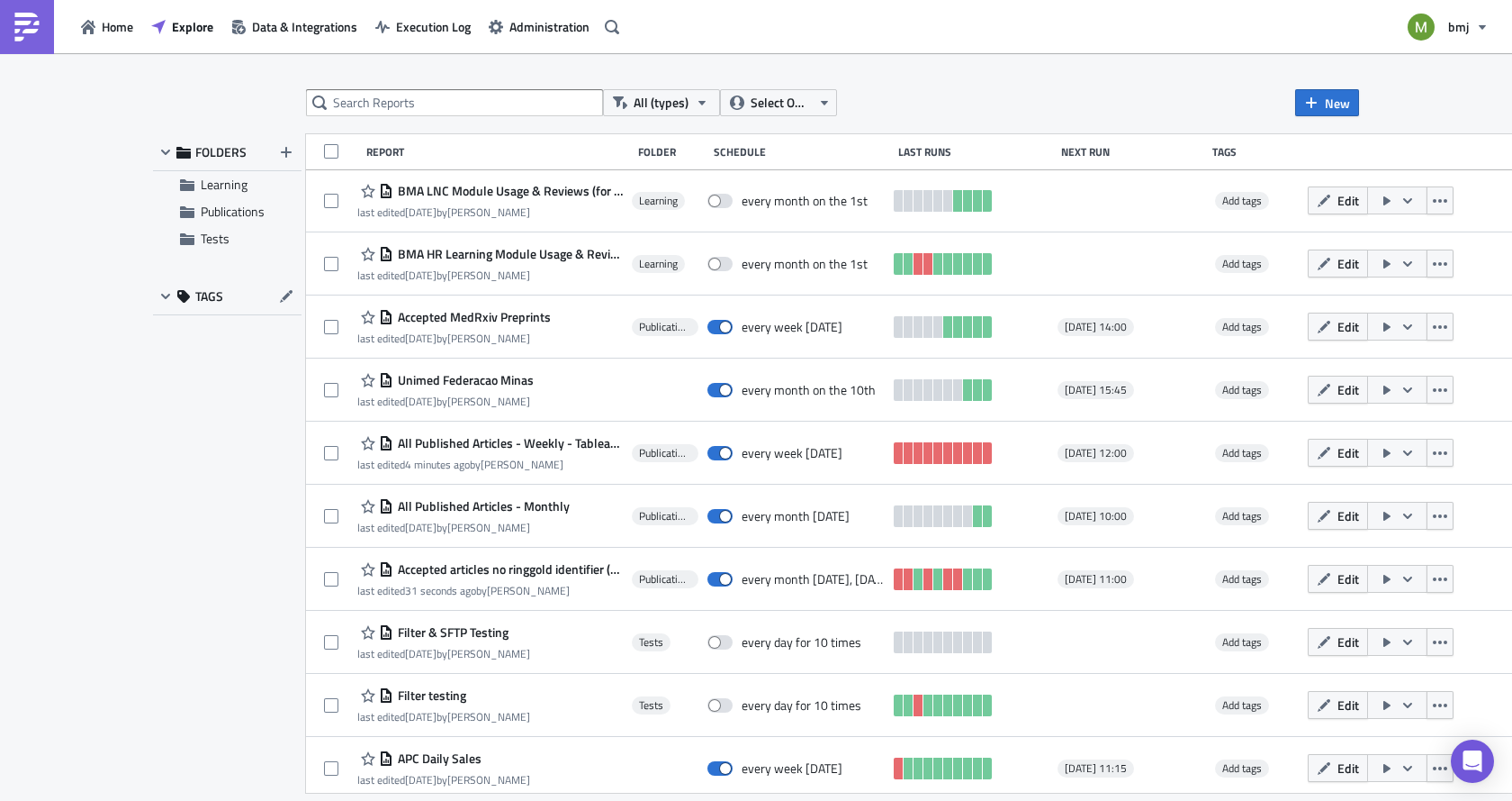
scroll to position [954, 0]
